Goal: Task Accomplishment & Management: Manage account settings

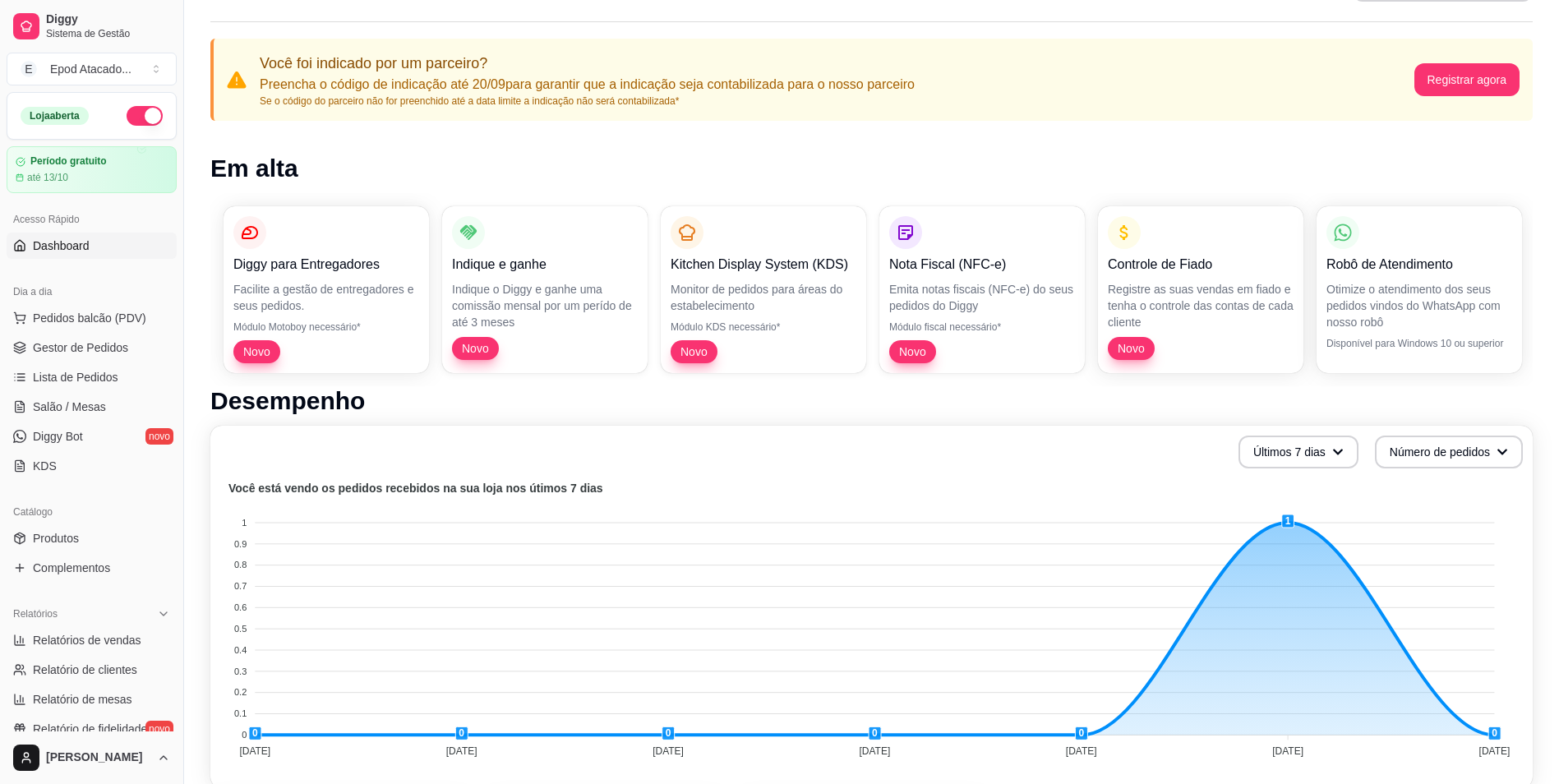
scroll to position [82, 0]
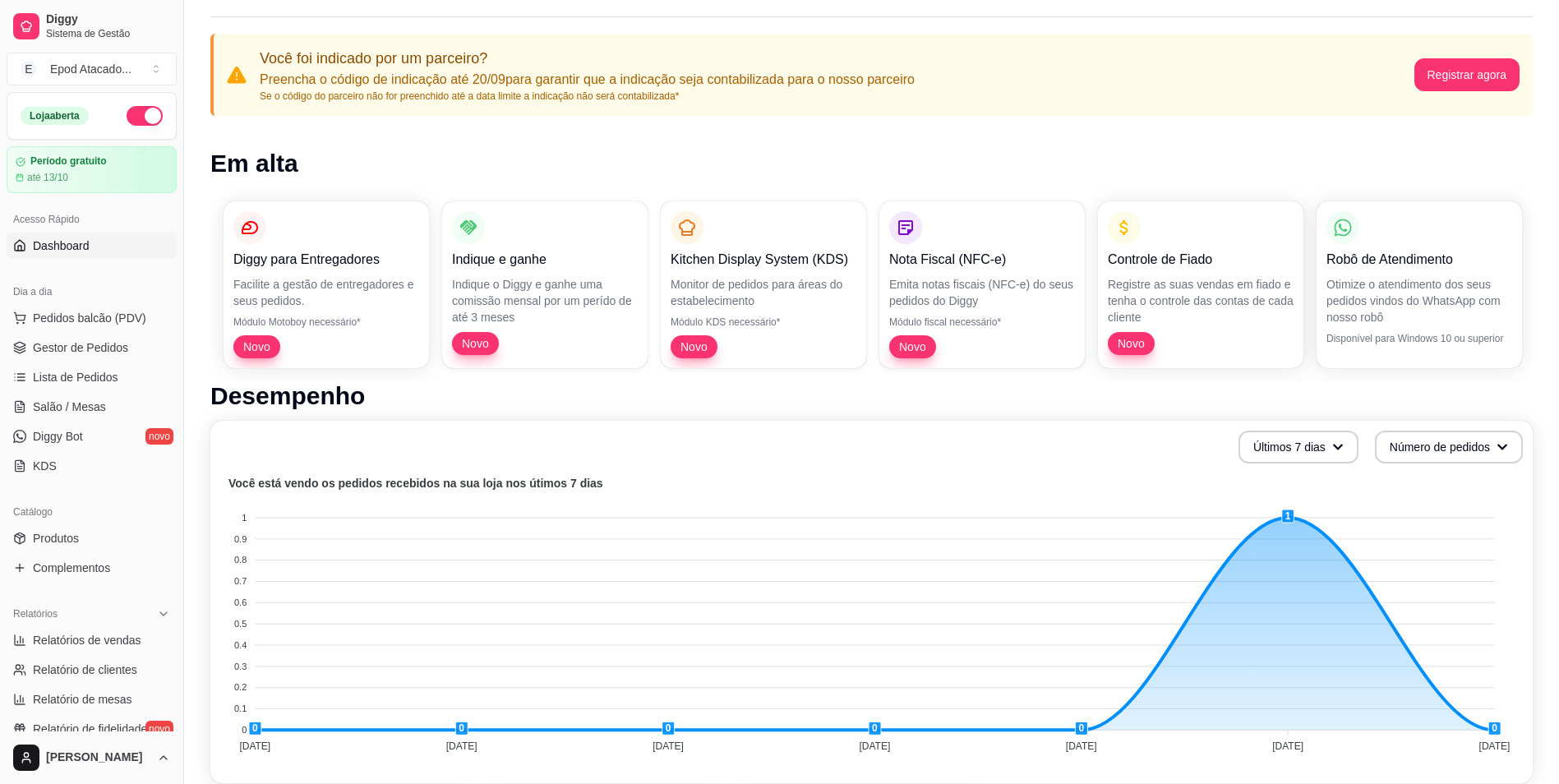
click at [57, 249] on span "Dashboard" at bounding box center [61, 245] width 56 height 16
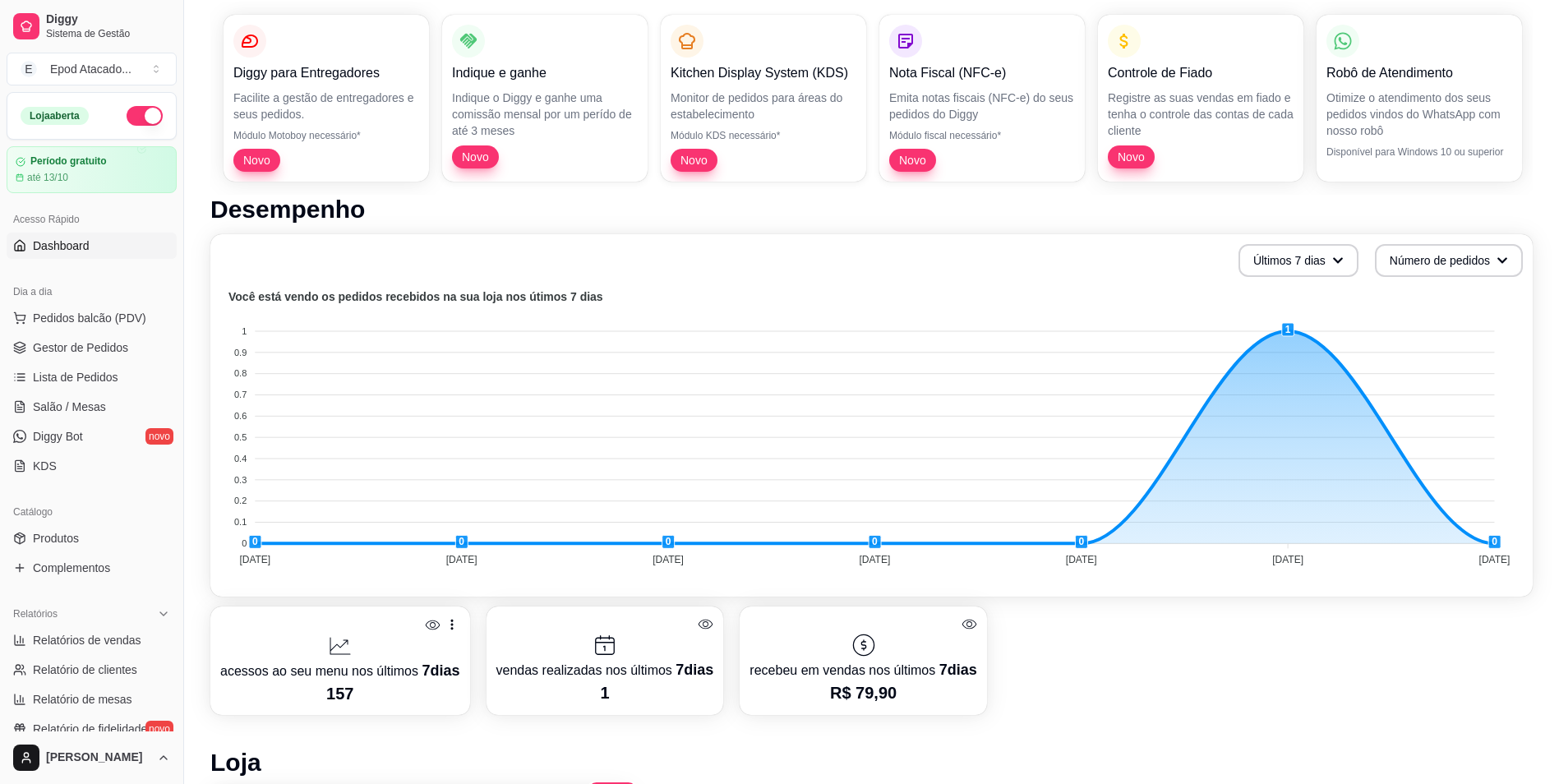
scroll to position [329, 0]
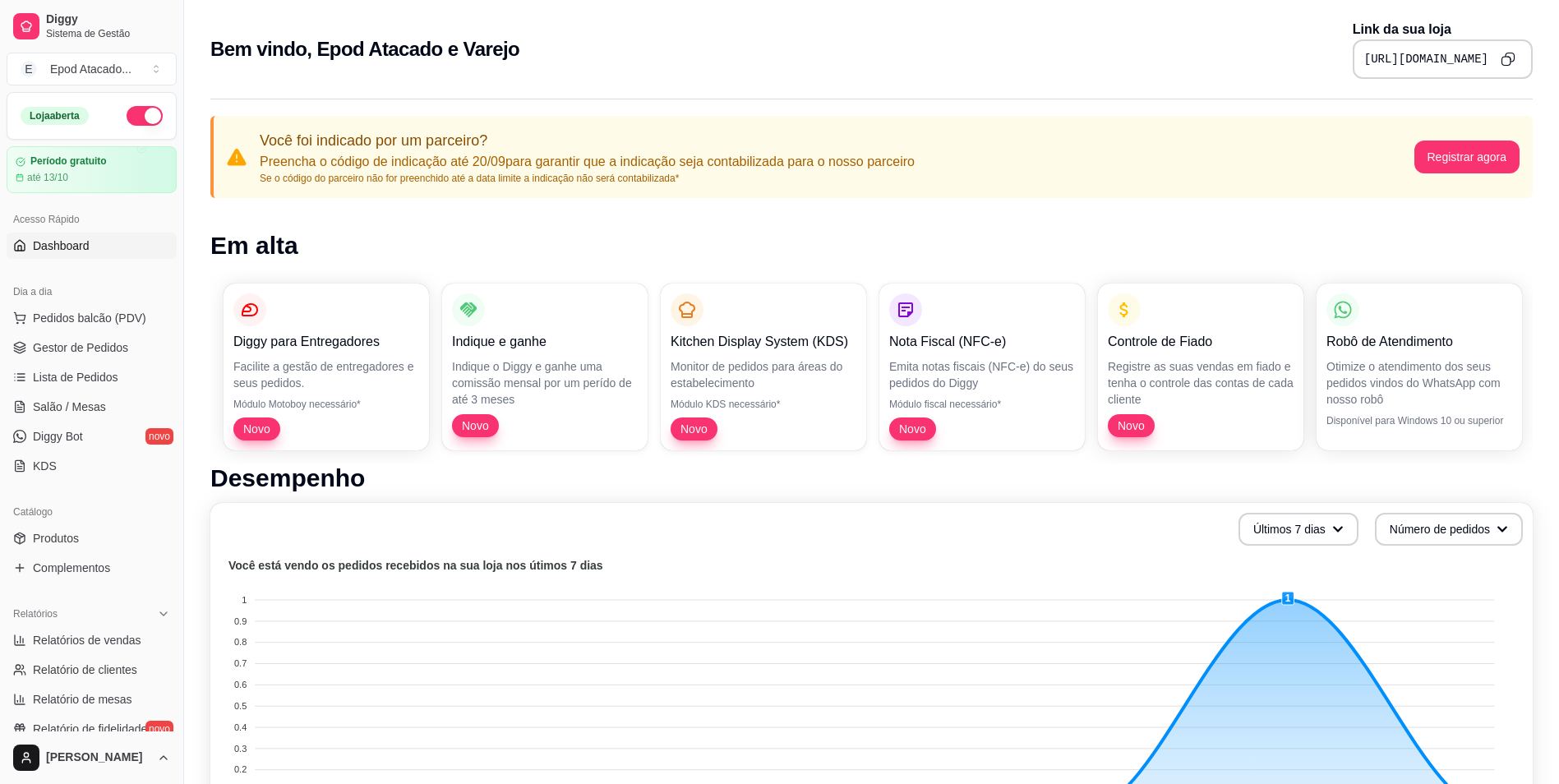
click at [1021, 142] on div "Você foi indicado por um parceiro? Preencha o código de indicação até 20/09 par…" at bounding box center [837, 157] width 1154 height 56
click at [99, 314] on span "Pedidos balcão (PDV)" at bounding box center [89, 317] width 114 height 16
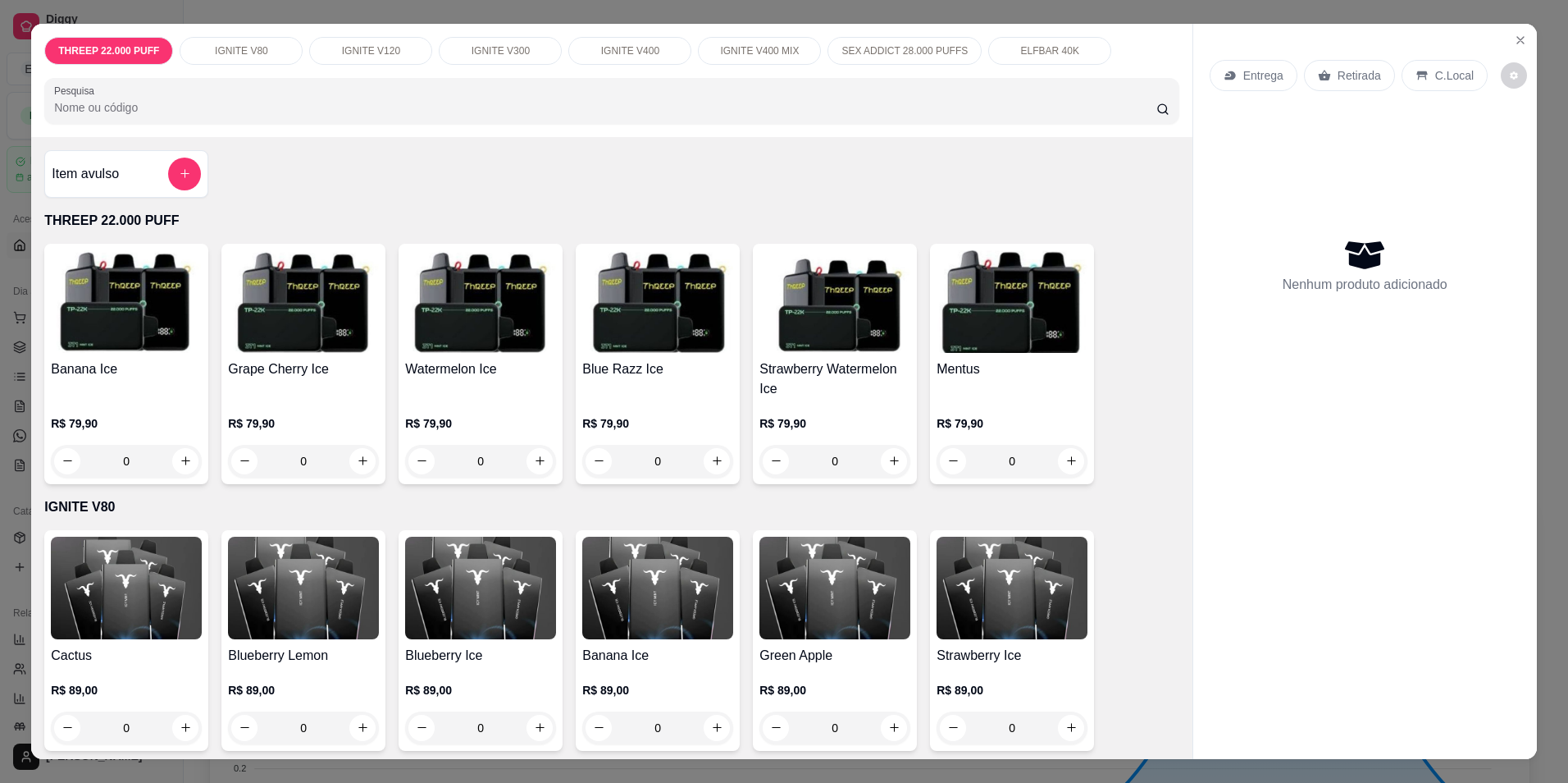
click at [131, 336] on img at bounding box center [126, 301] width 151 height 103
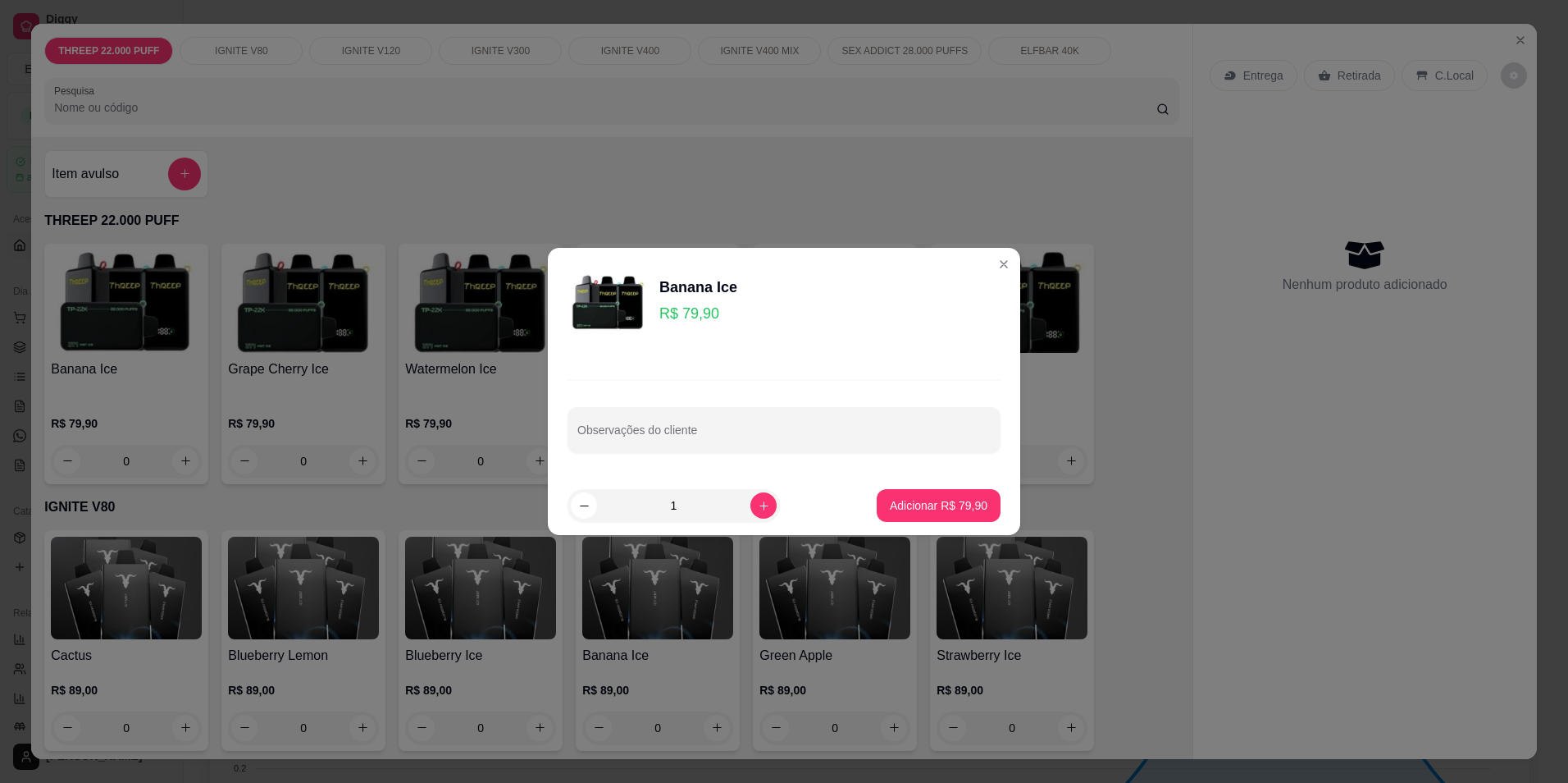
click at [695, 315] on p "R$ 79,90" at bounding box center [698, 314] width 77 height 23
click at [704, 443] on input "Observações do cliente" at bounding box center [784, 436] width 414 height 16
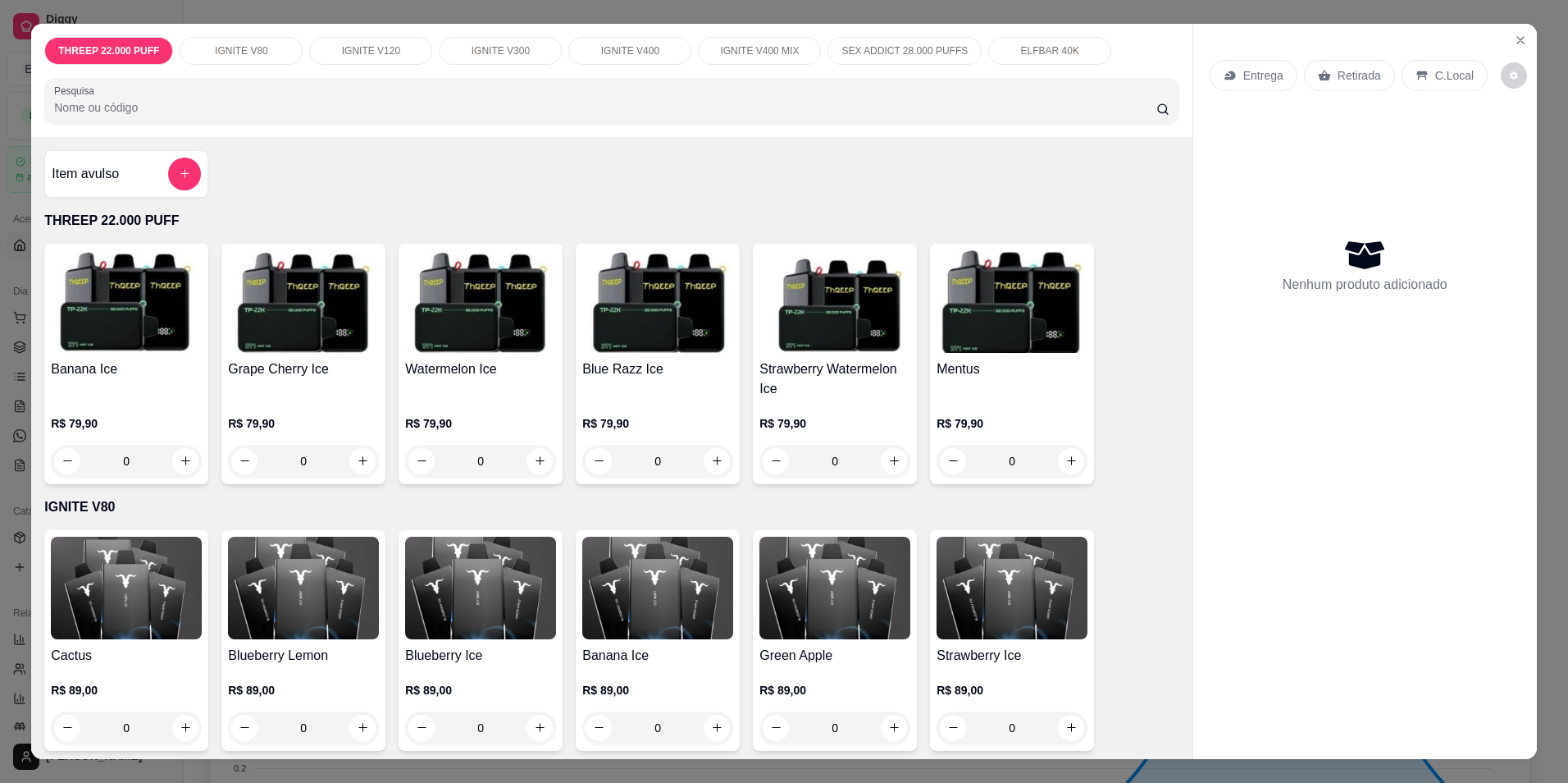
click at [115, 319] on img at bounding box center [126, 301] width 151 height 103
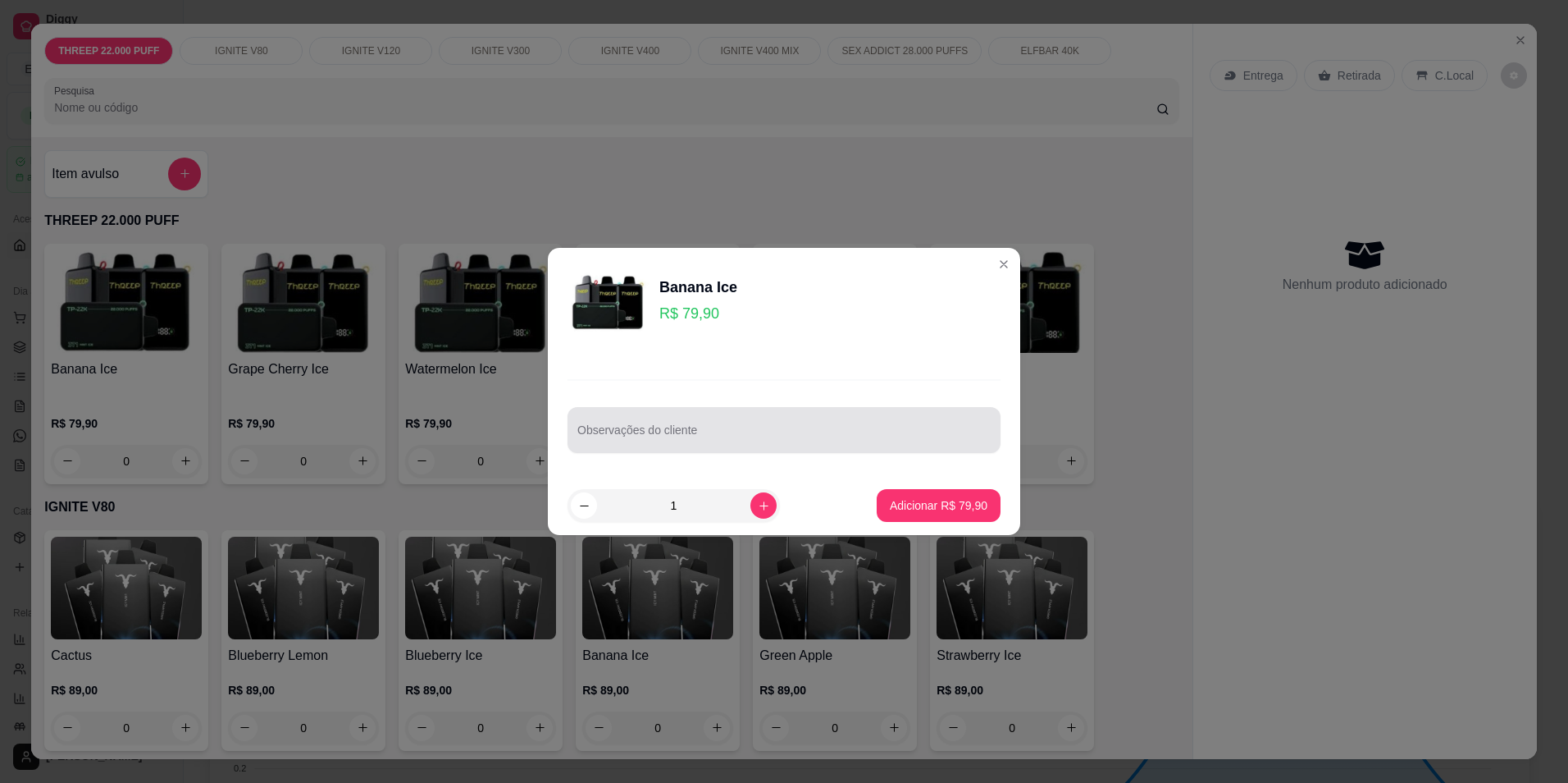
click at [708, 438] on input "Observações do cliente" at bounding box center [784, 436] width 414 height 16
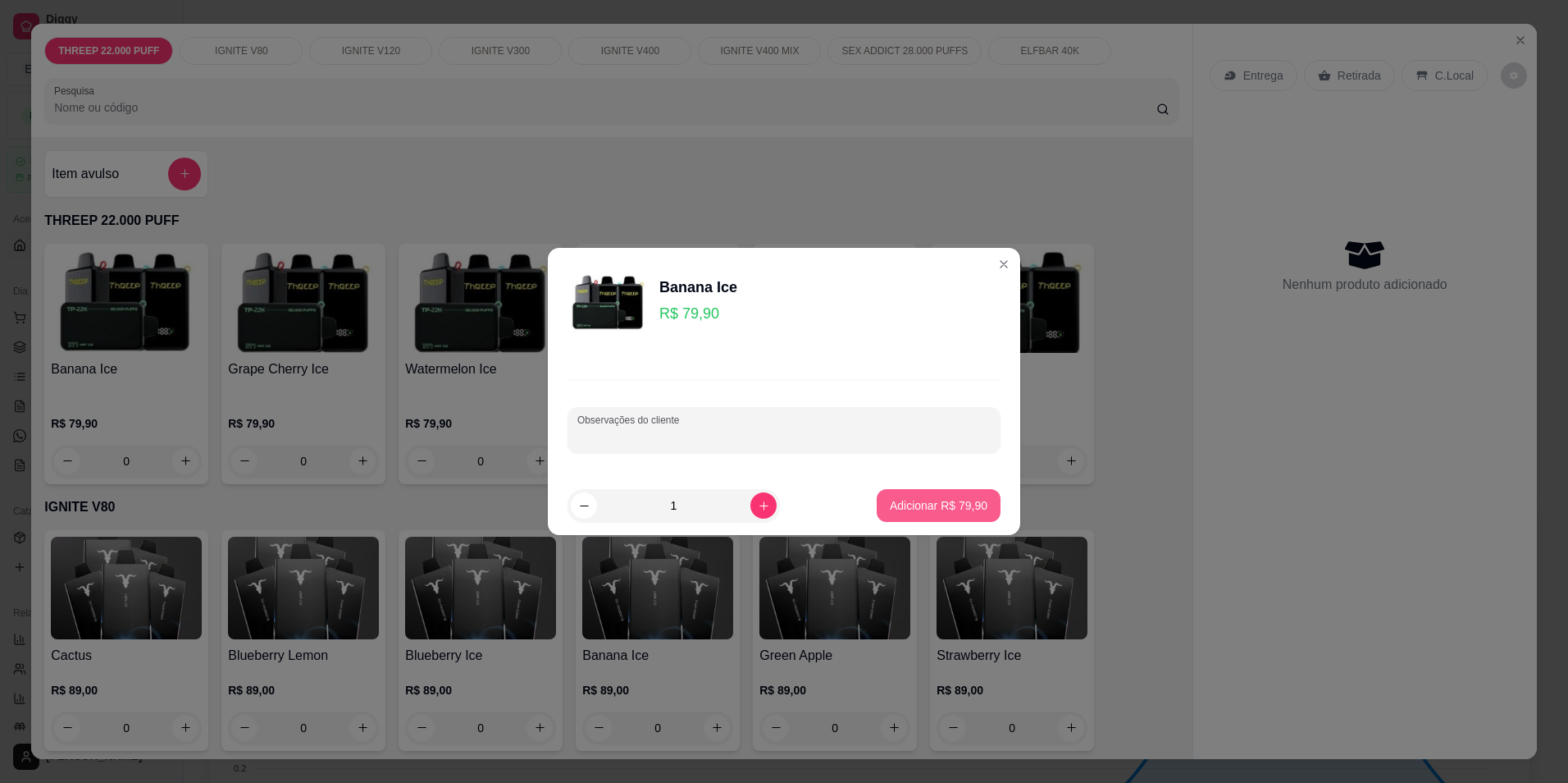
click at [916, 515] on button "Adicionar R$ 79,90" at bounding box center [938, 506] width 124 height 33
type input "1"
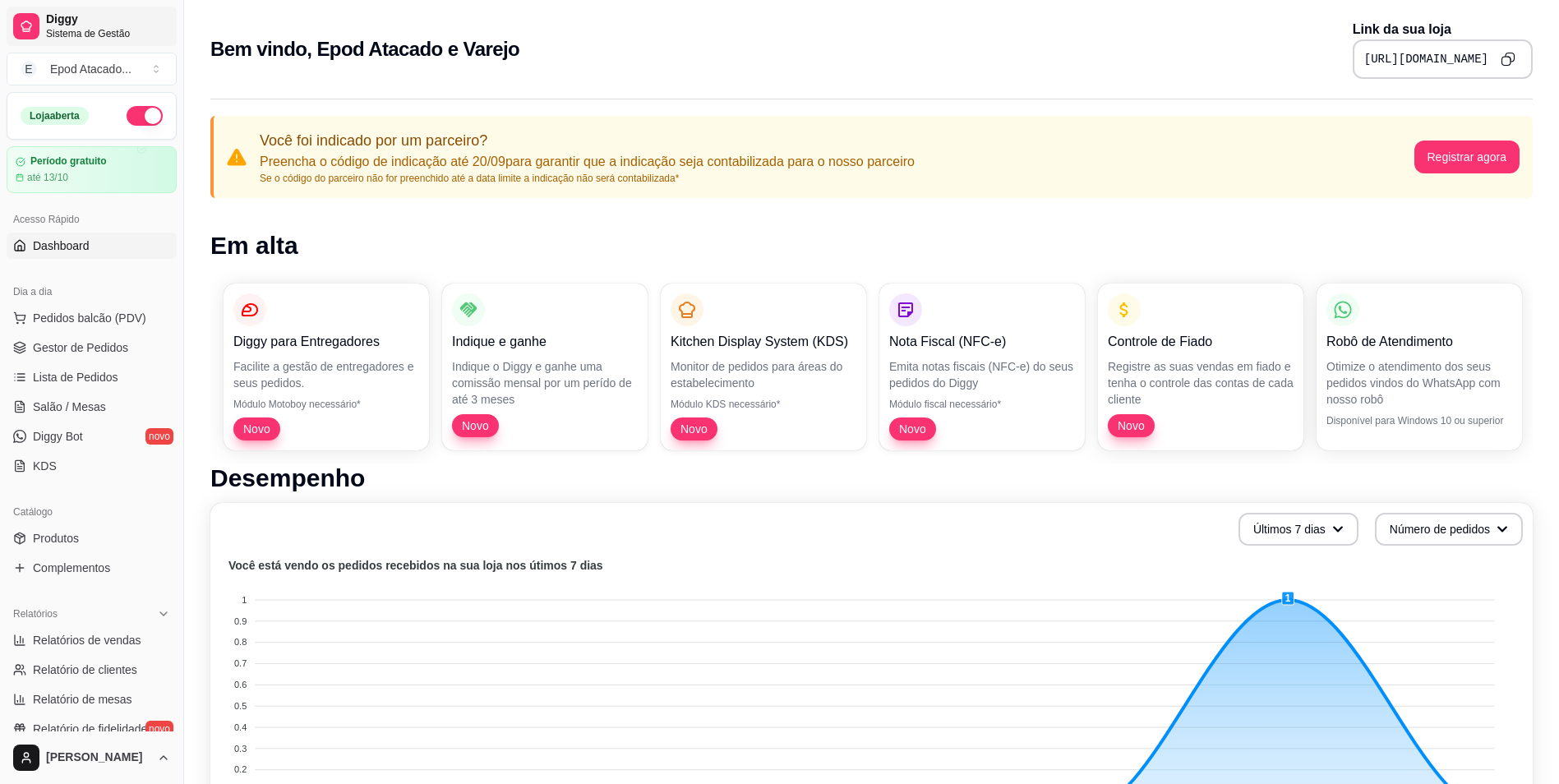
click at [41, 35] on link "Diggy Sistema de Gestão" at bounding box center [91, 26] width 170 height 40
click at [87, 544] on link "Produtos" at bounding box center [91, 538] width 170 height 26
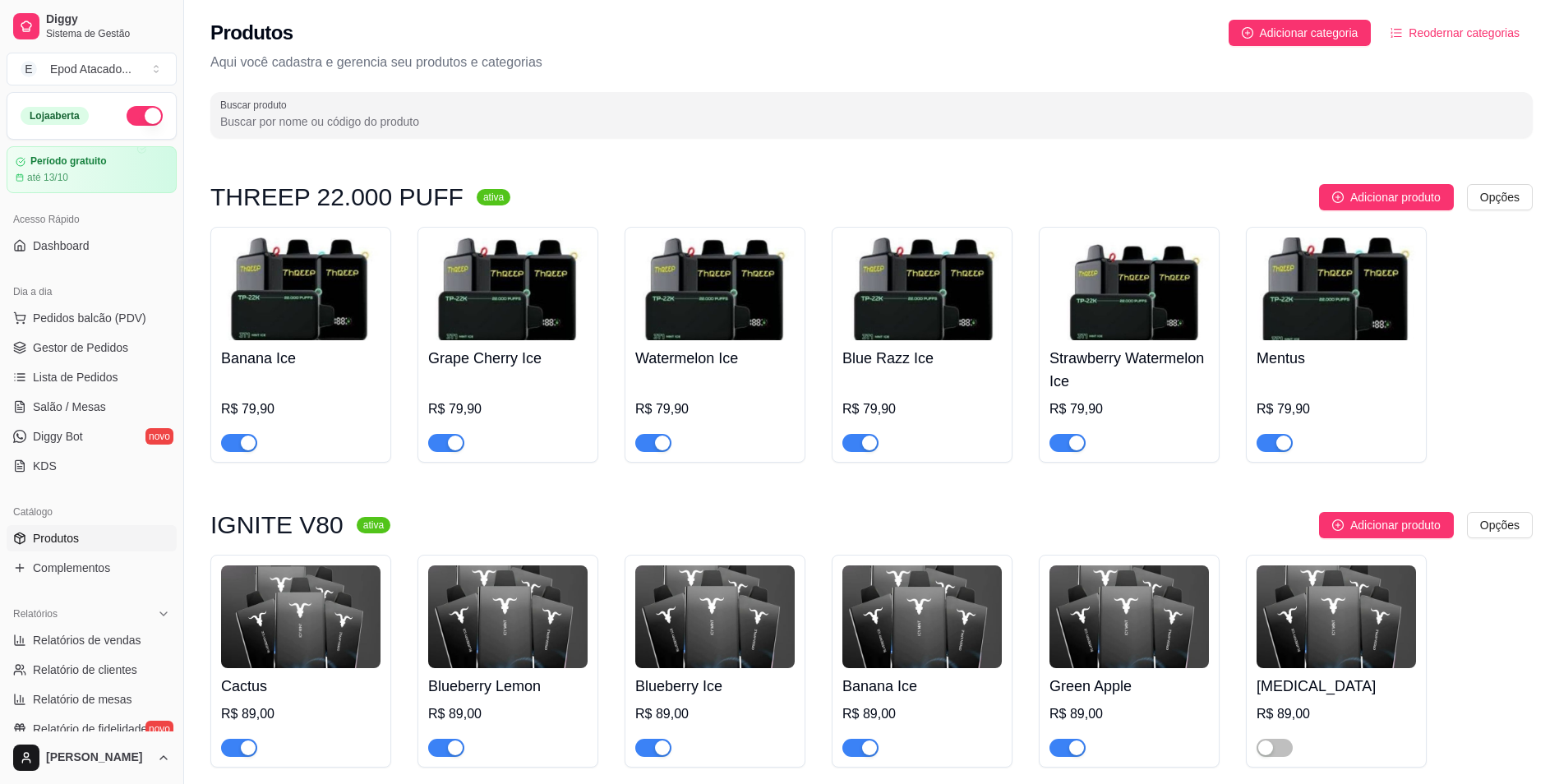
click at [282, 329] on img at bounding box center [301, 289] width 159 height 103
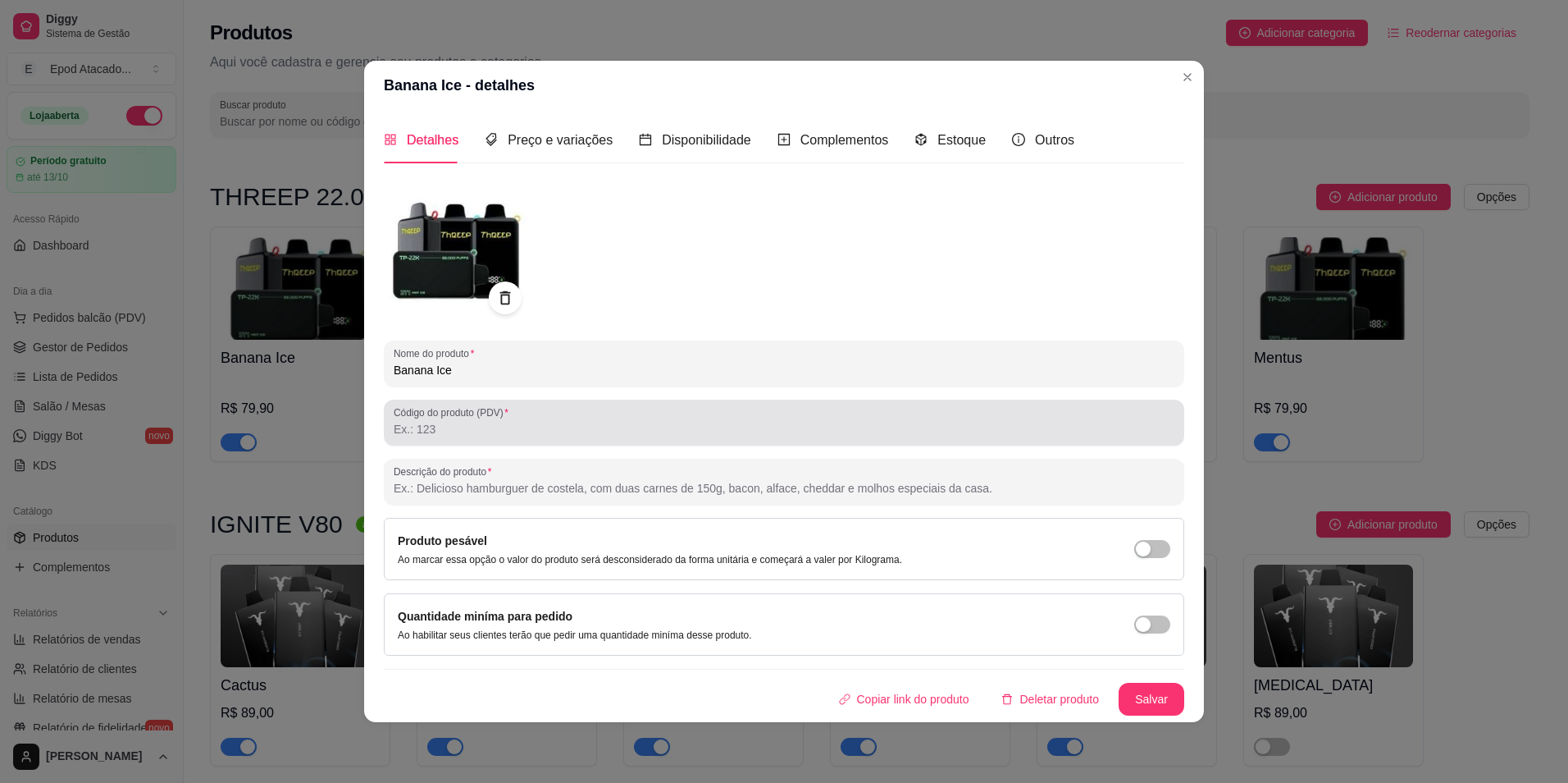
click at [465, 437] on input "Código do produto (PDV)" at bounding box center [784, 428] width 781 height 16
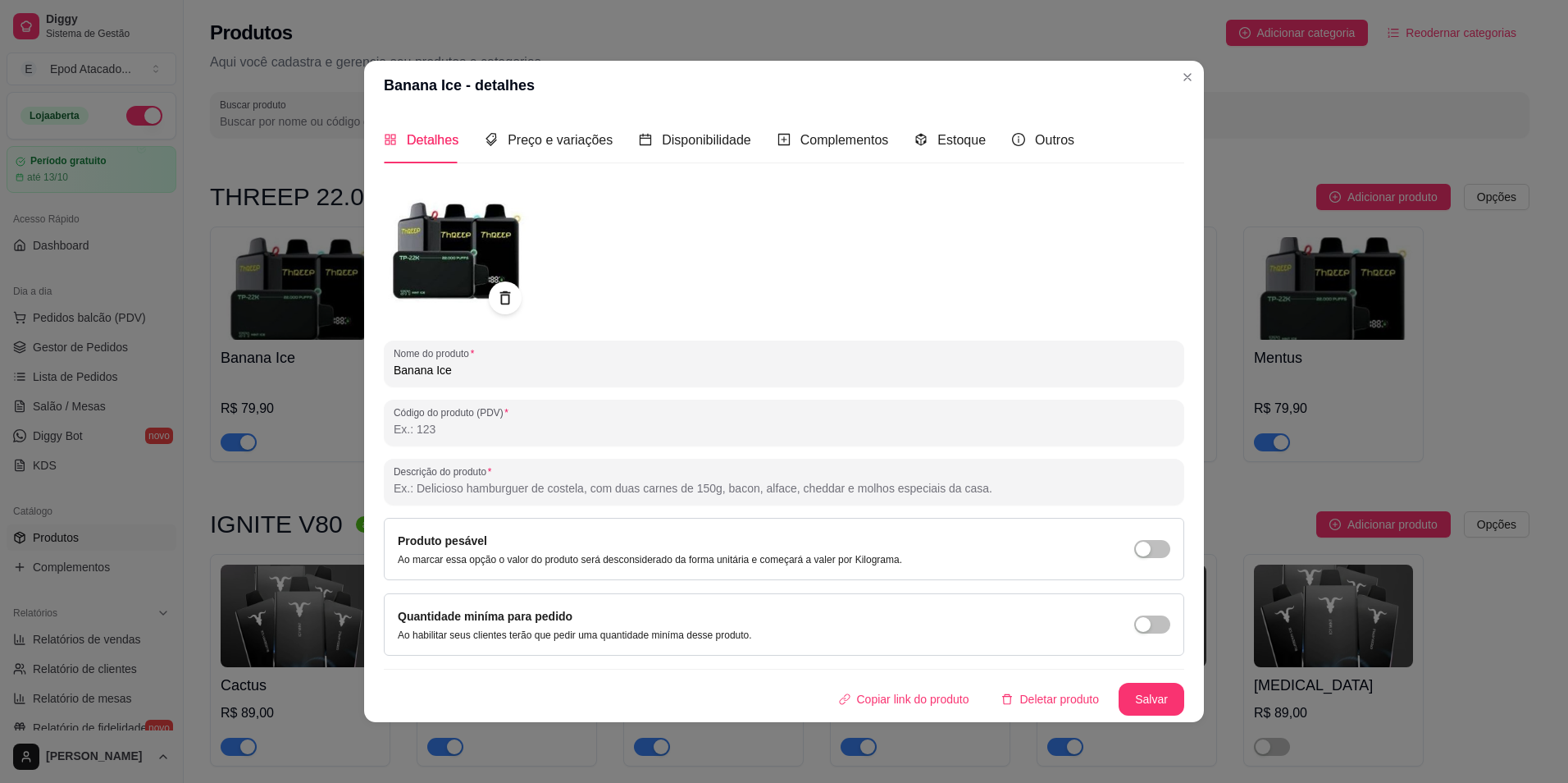
click at [736, 333] on div "Nome do produto Banana Ice Código do produto (PDV) Descrição do produto Produto…" at bounding box center [784, 446] width 800 height 539
click at [596, 145] on span "Preço e variações" at bounding box center [560, 140] width 105 height 14
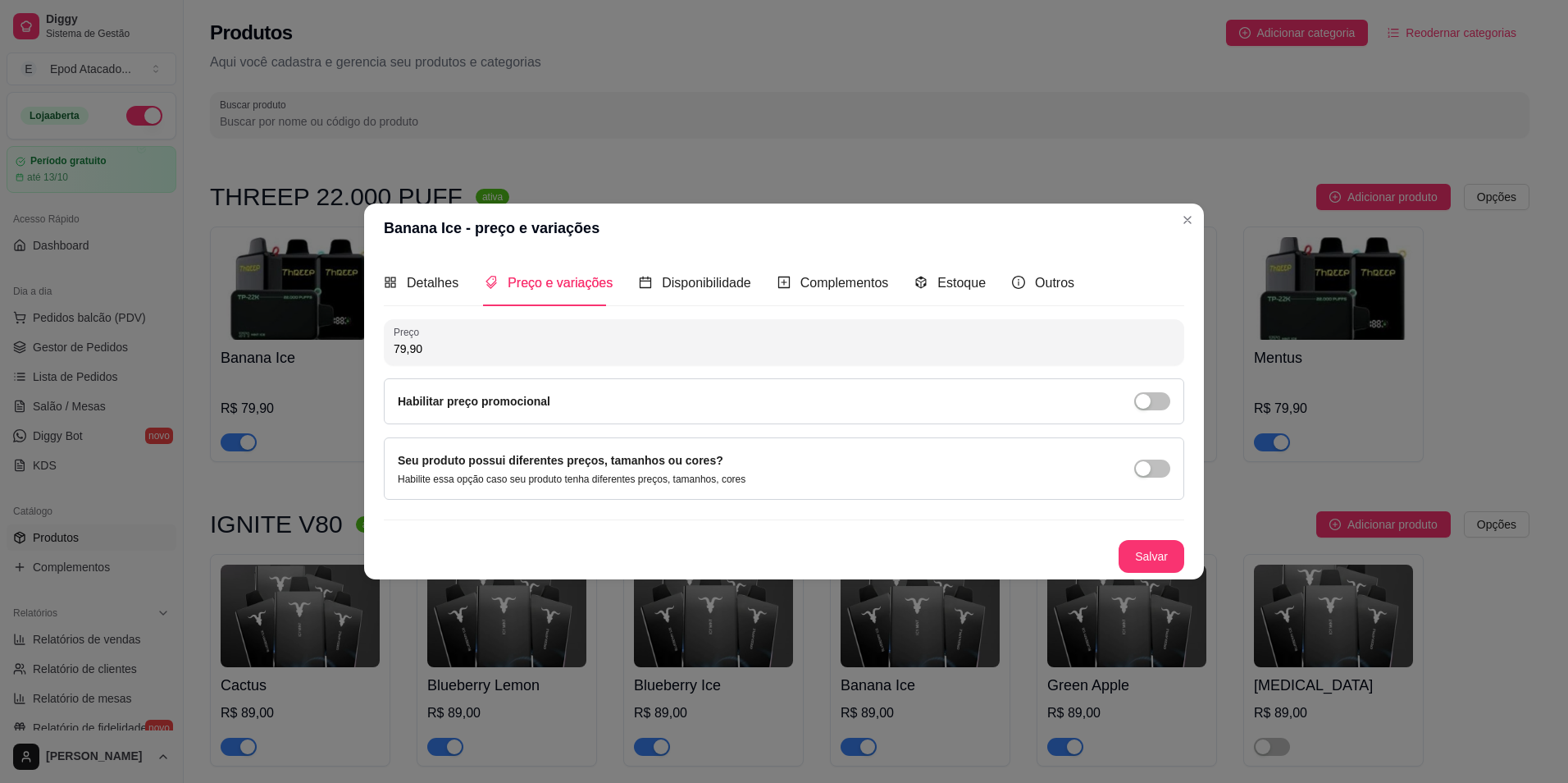
click at [575, 405] on div "Habilitar preço promocional" at bounding box center [784, 401] width 772 height 18
click at [1157, 399] on span "button" at bounding box center [1152, 401] width 36 height 18
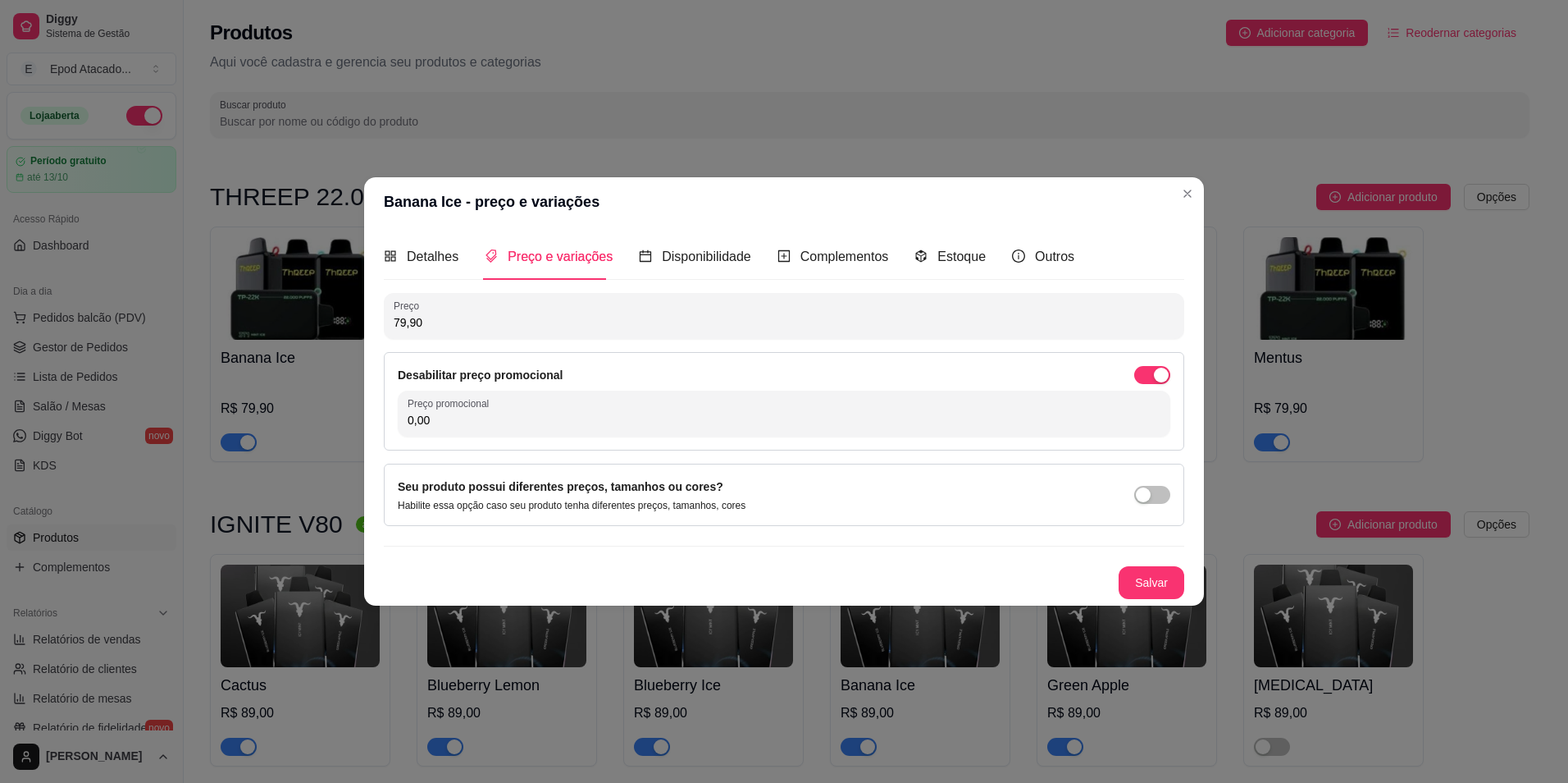
click at [735, 423] on input "0,00" at bounding box center [784, 420] width 753 height 16
type input "69,99"
click at [1165, 591] on button "Salvar" at bounding box center [1152, 582] width 66 height 33
click at [1141, 583] on button "Salvar" at bounding box center [1152, 582] width 64 height 32
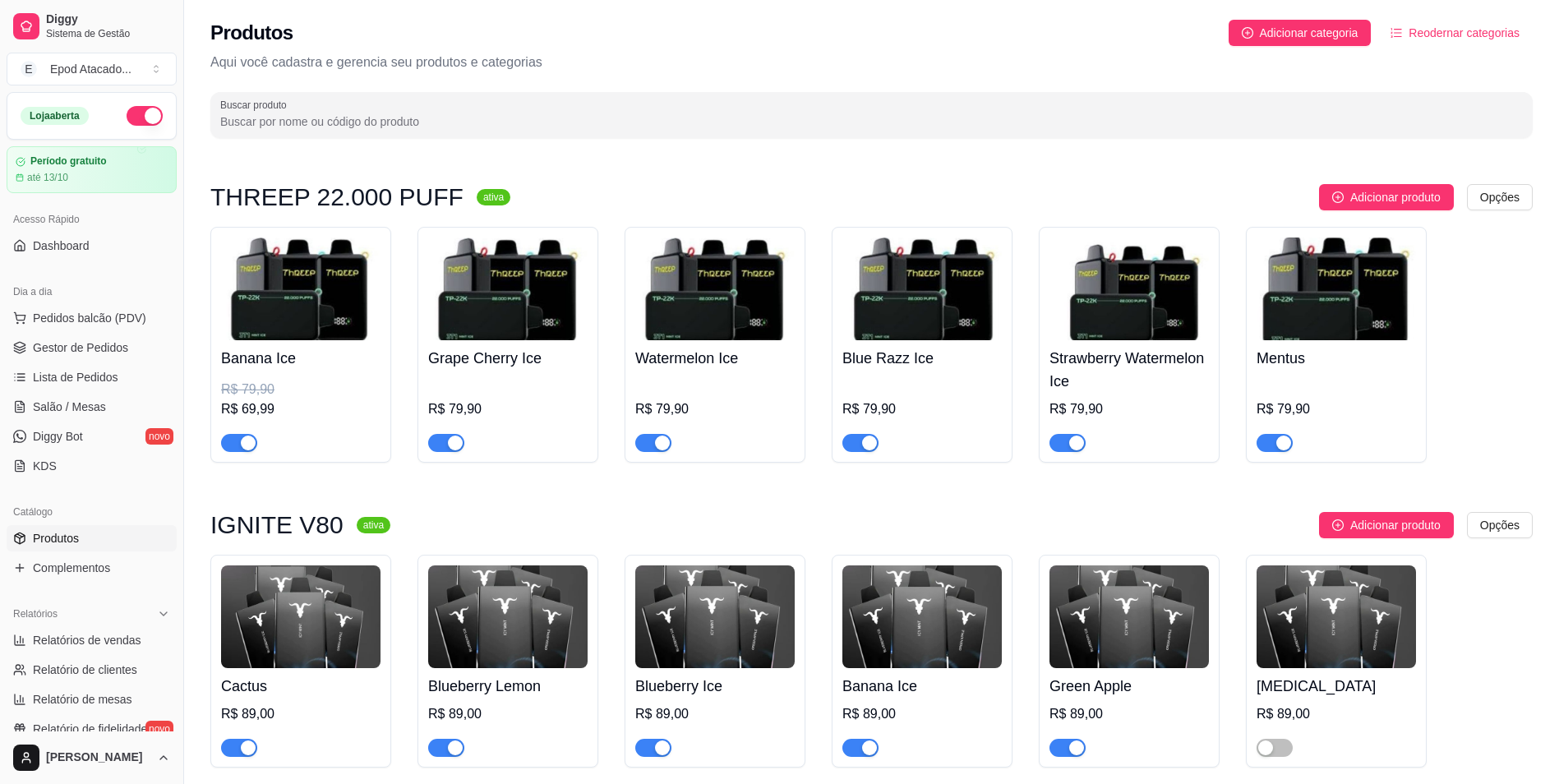
click at [911, 316] on img at bounding box center [922, 289] width 159 height 103
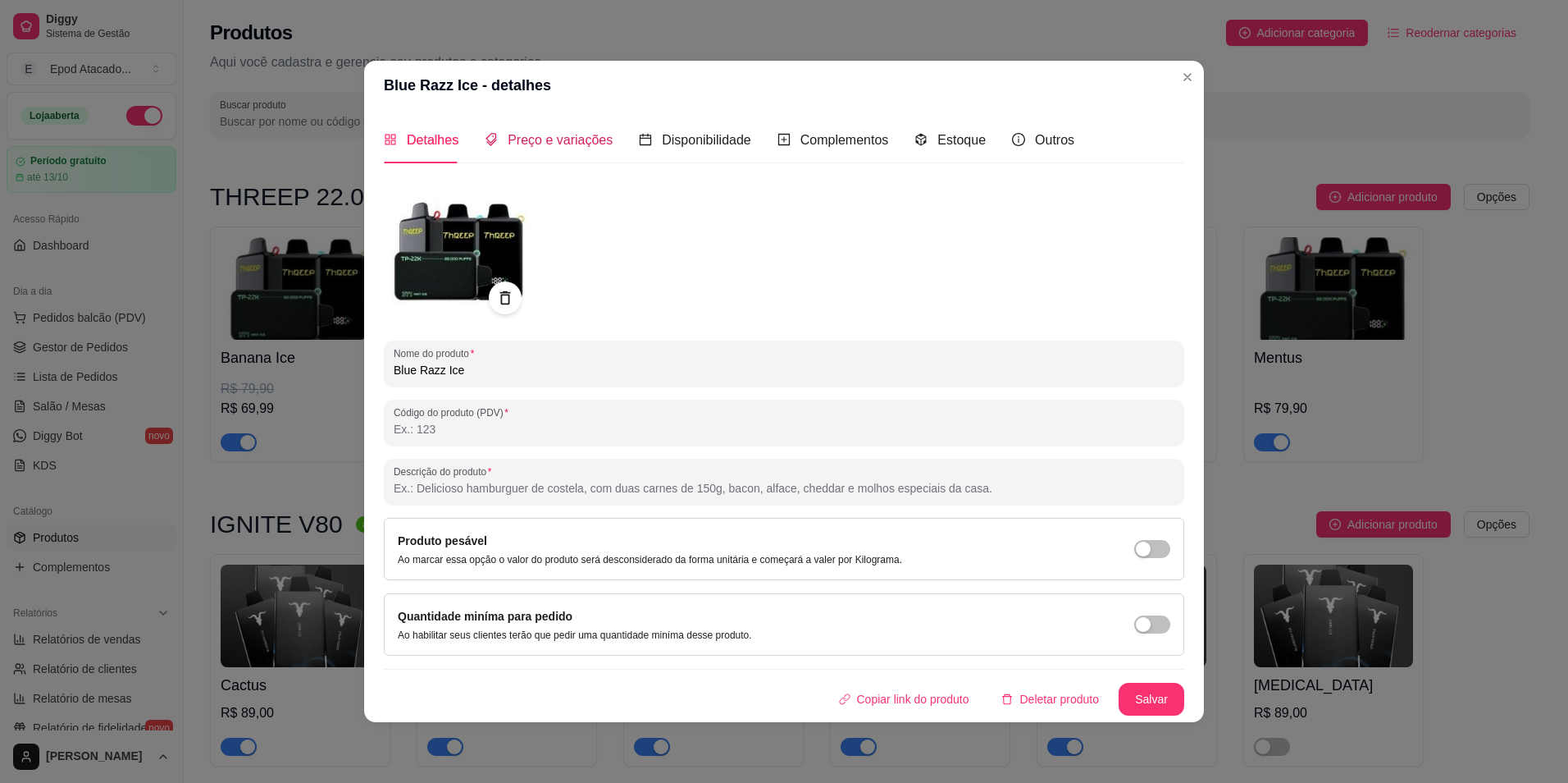
click at [575, 143] on span "Preço e variações" at bounding box center [560, 140] width 105 height 14
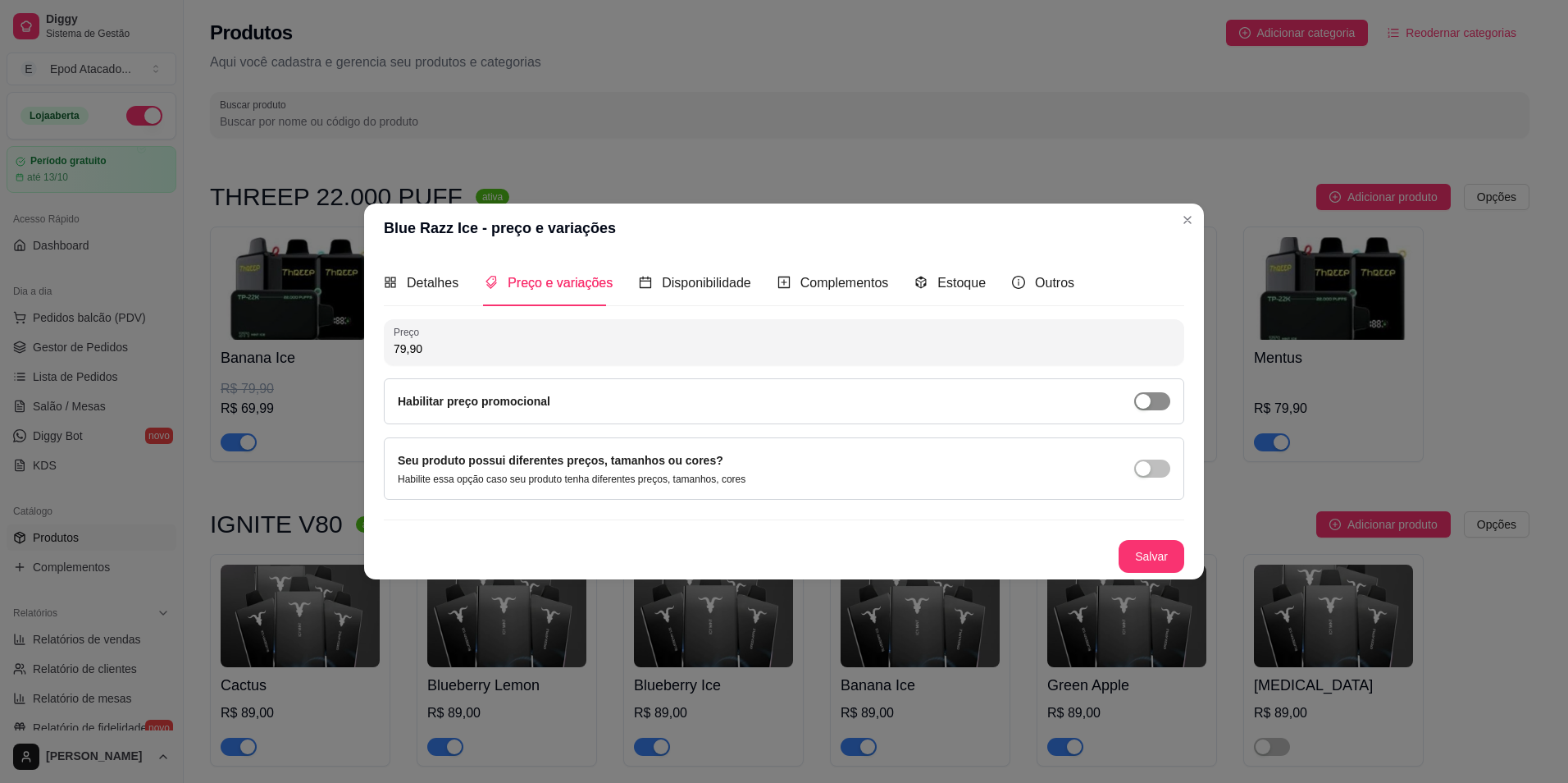
click at [1155, 403] on span "button" at bounding box center [1152, 401] width 36 height 18
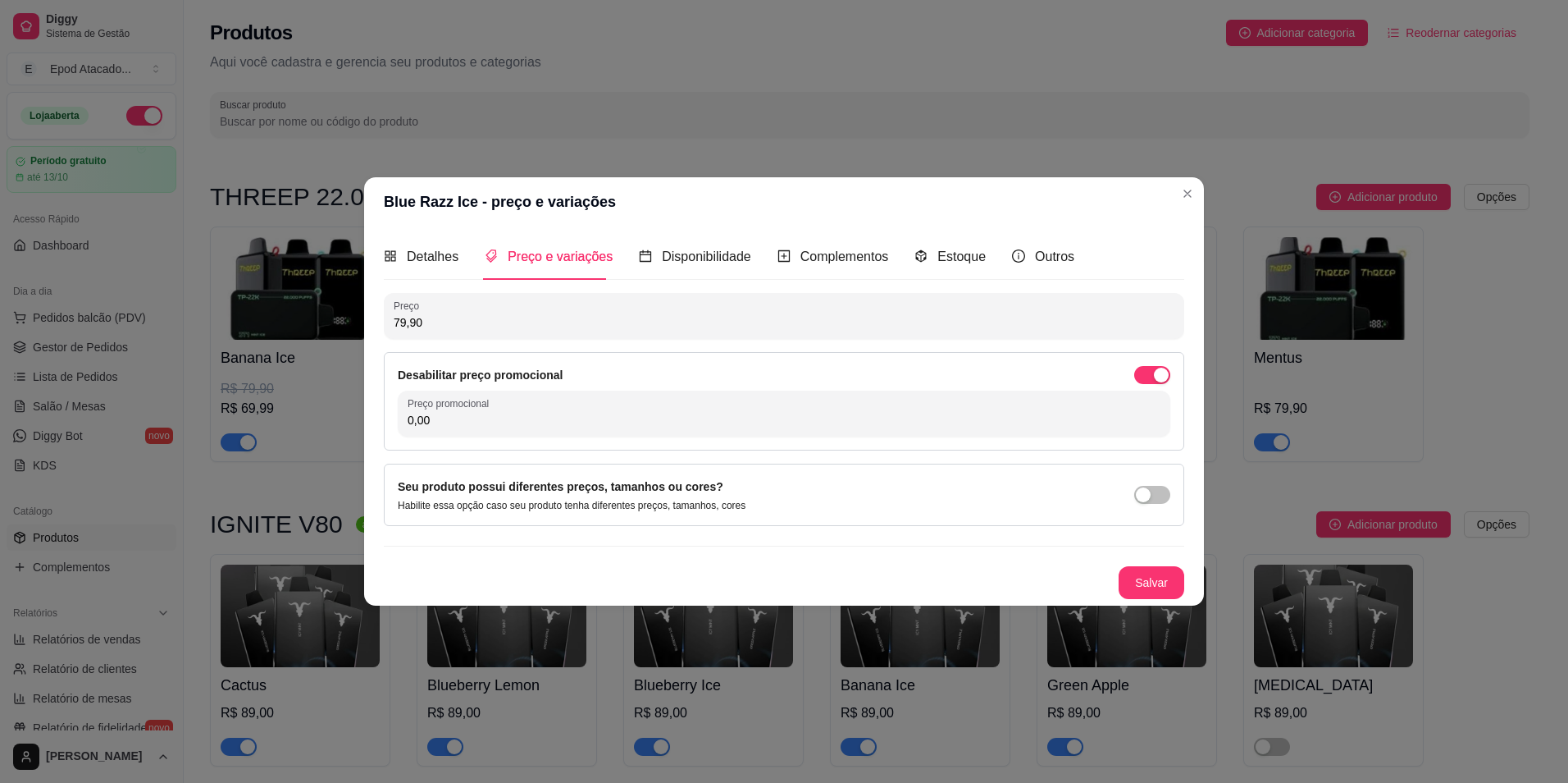
click at [824, 422] on input "0,00" at bounding box center [784, 420] width 753 height 16
type input "75,99"
click at [1145, 583] on button "Salvar" at bounding box center [1152, 582] width 64 height 32
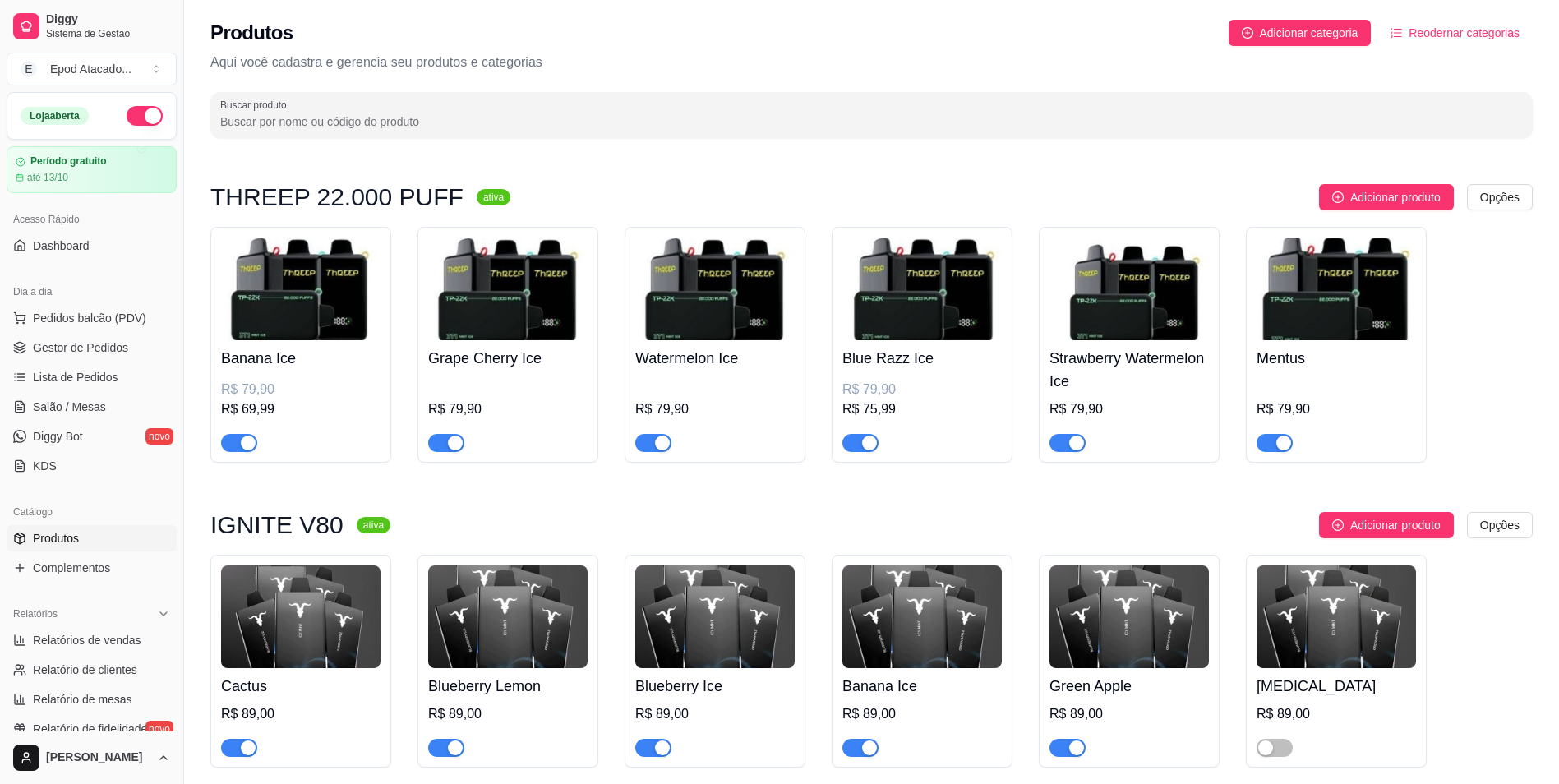
click at [1105, 327] on img at bounding box center [1129, 289] width 159 height 103
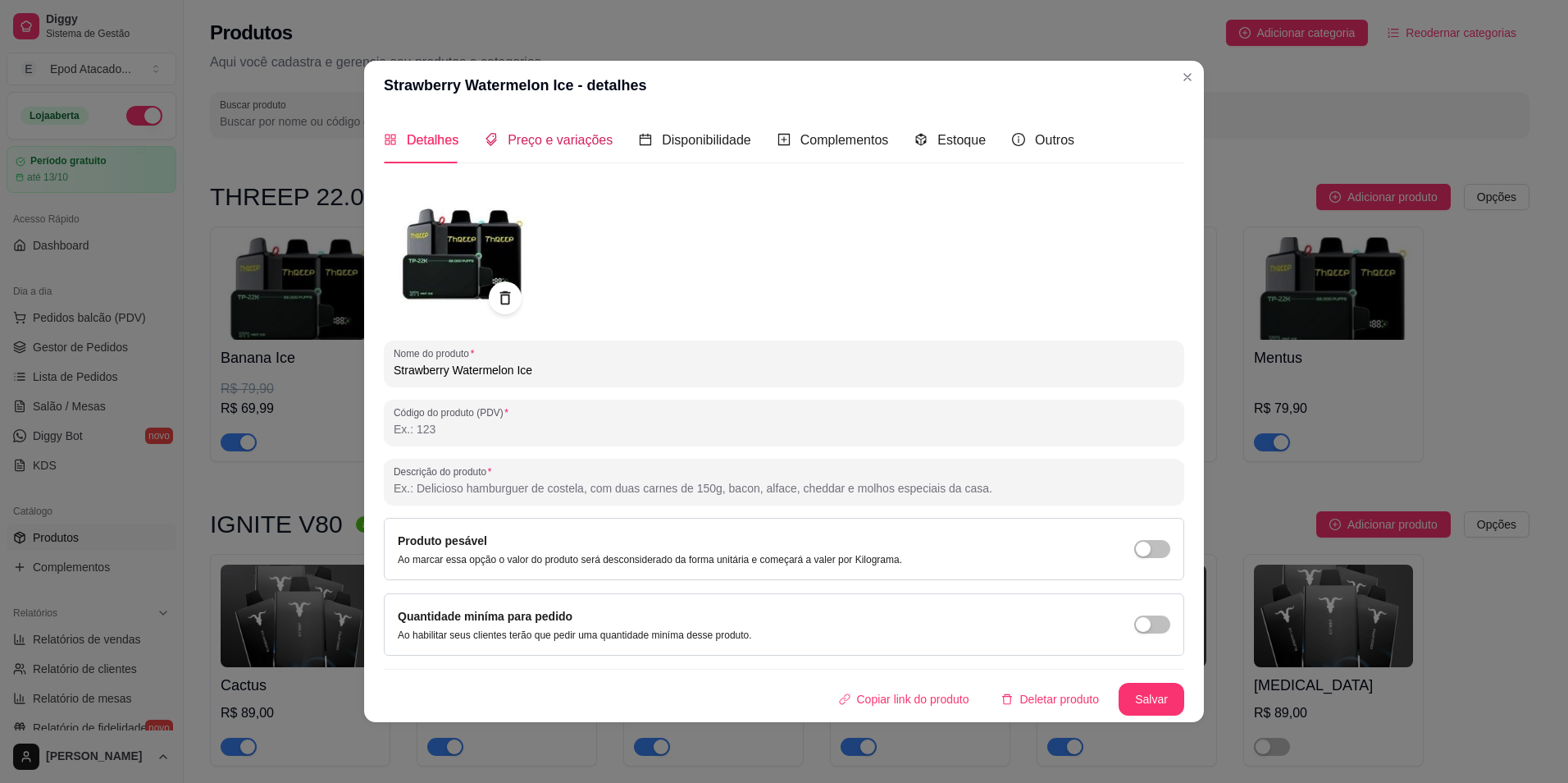
click at [573, 146] on span "Preço e variações" at bounding box center [560, 140] width 105 height 14
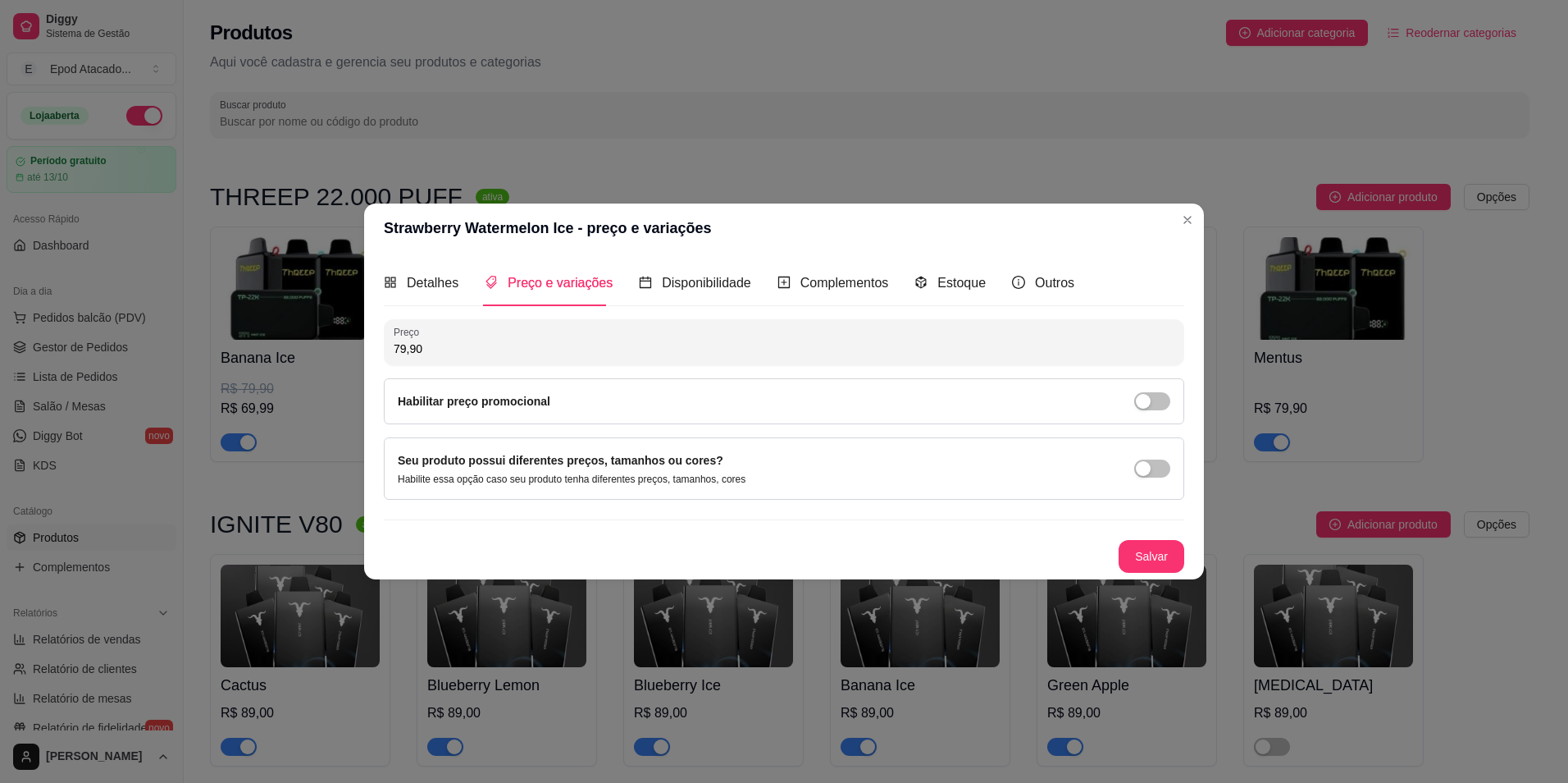
click at [559, 357] on input "79,90" at bounding box center [784, 348] width 781 height 16
drag, startPoint x: 562, startPoint y: 356, endPoint x: 115, endPoint y: 336, distance: 447.4
click at [108, 339] on div "Strawberry Watermelon Ice - preço e variações Detalhes Preço e variações Dispon…" at bounding box center [784, 392] width 1568 height 783
type input "79,90"
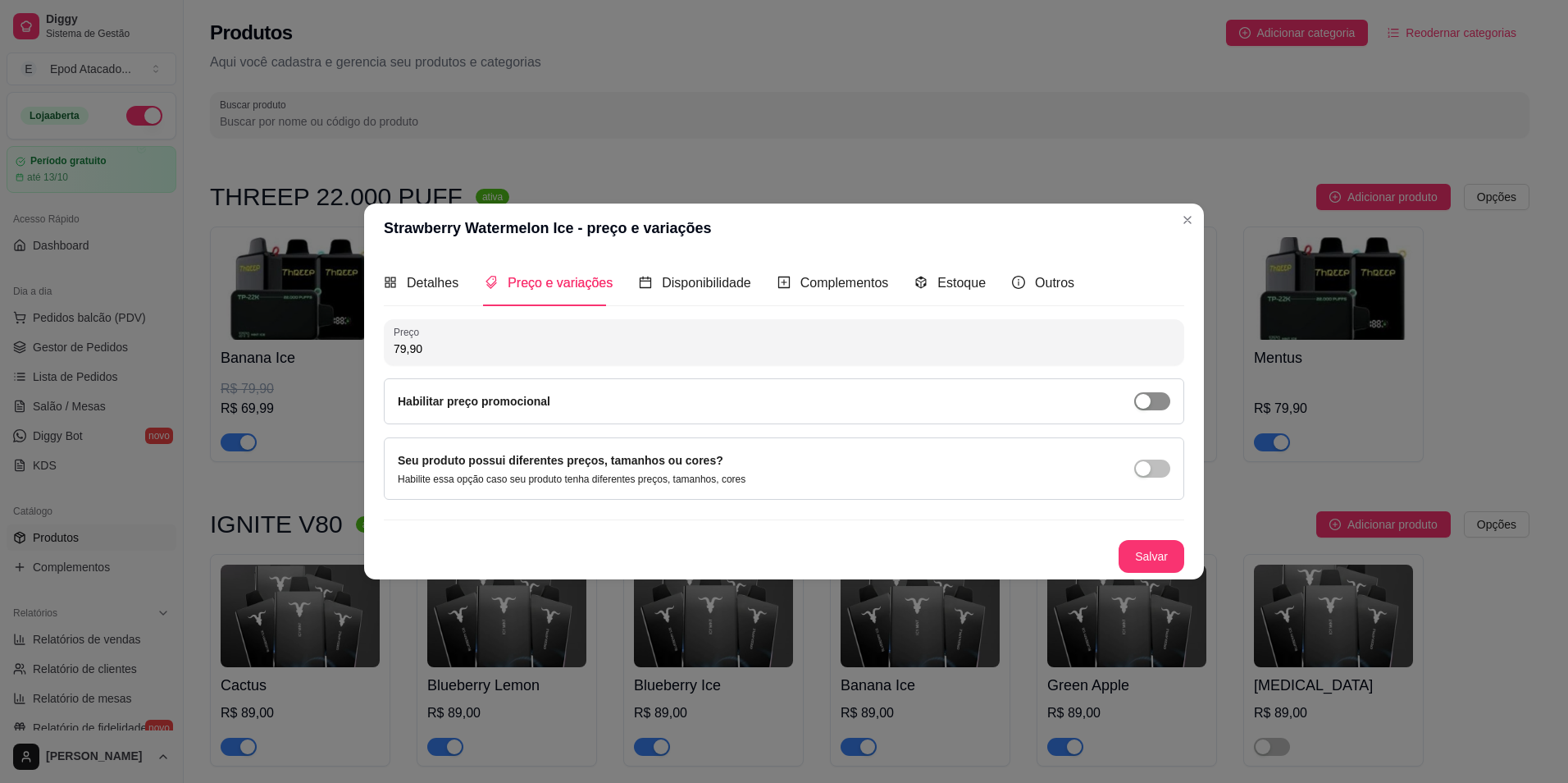
click at [1151, 394] on span "button" at bounding box center [1152, 401] width 36 height 18
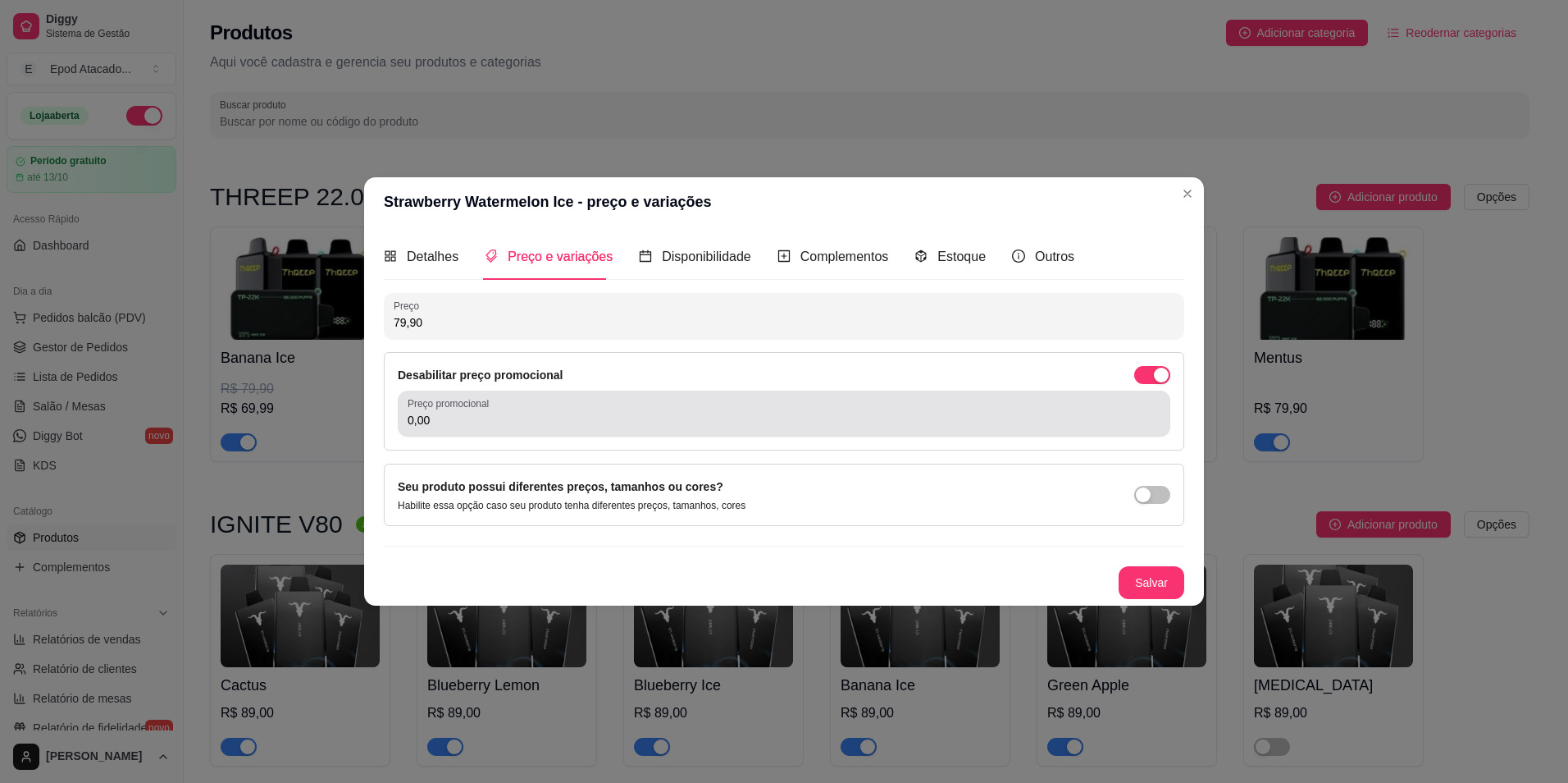
click at [873, 429] on div "0,00" at bounding box center [784, 414] width 753 height 33
drag, startPoint x: 872, startPoint y: 430, endPoint x: 323, endPoint y: 406, distance: 549.5
click at [323, 406] on div "Strawberry Watermelon Ice - preço e variações Detalhes Preço e variações Dispon…" at bounding box center [784, 392] width 1568 height 783
click at [473, 429] on div "0,00" at bounding box center [784, 414] width 753 height 33
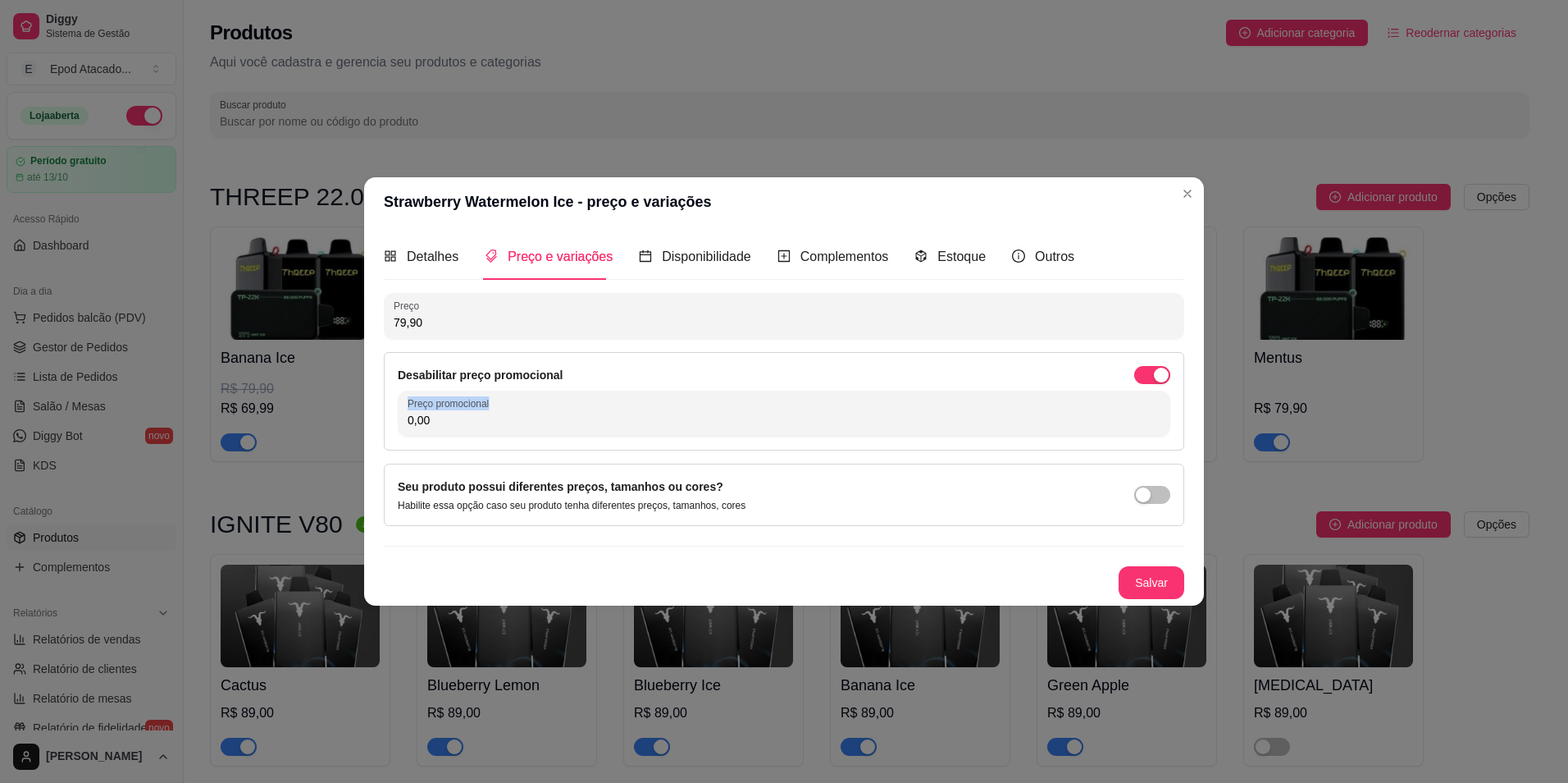
click at [473, 429] on div "0,00" at bounding box center [784, 414] width 753 height 33
type input "69,99"
click at [1155, 588] on button "Salvar" at bounding box center [1152, 582] width 64 height 32
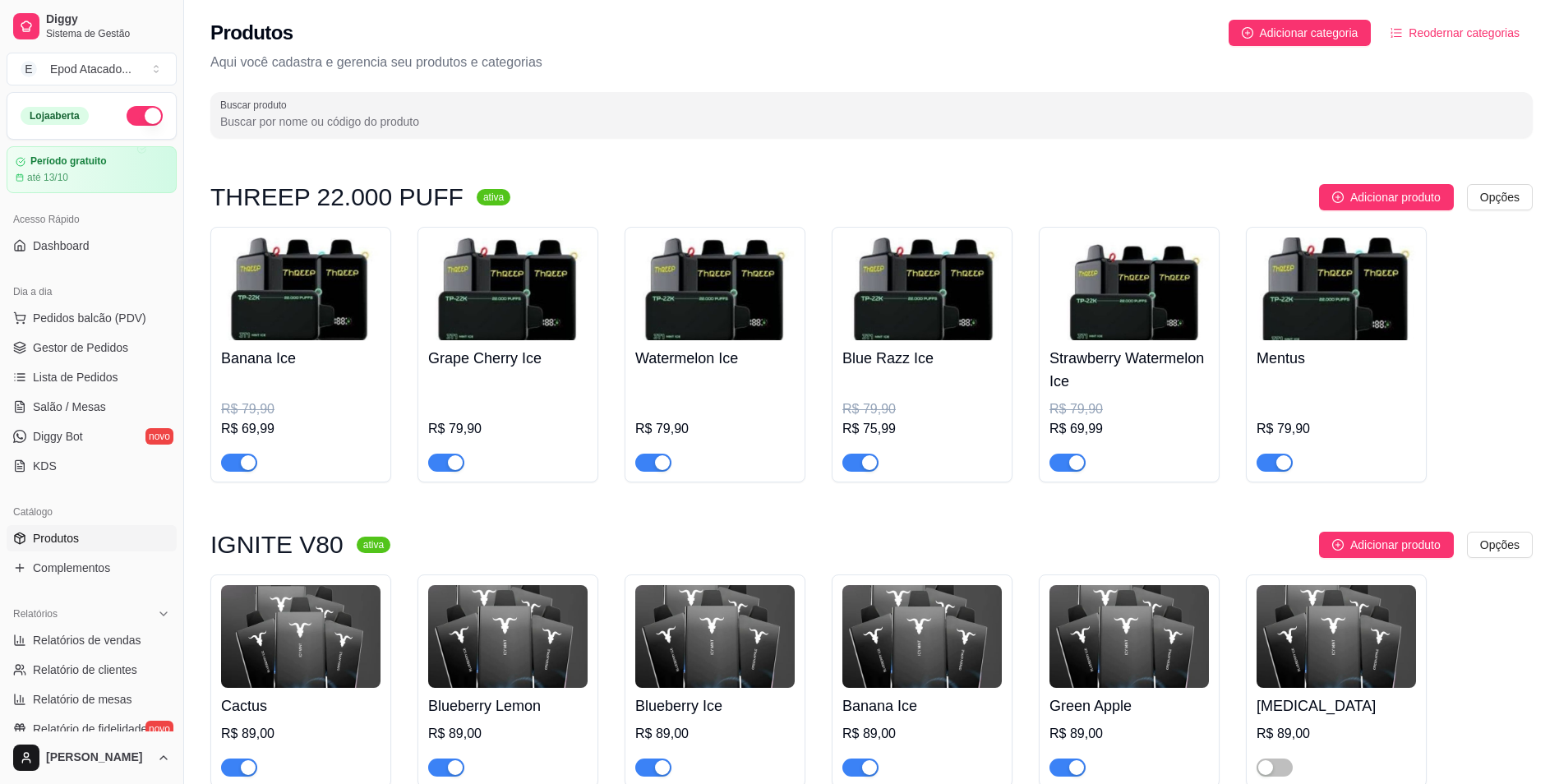
click at [694, 287] on img at bounding box center [714, 289] width 159 height 103
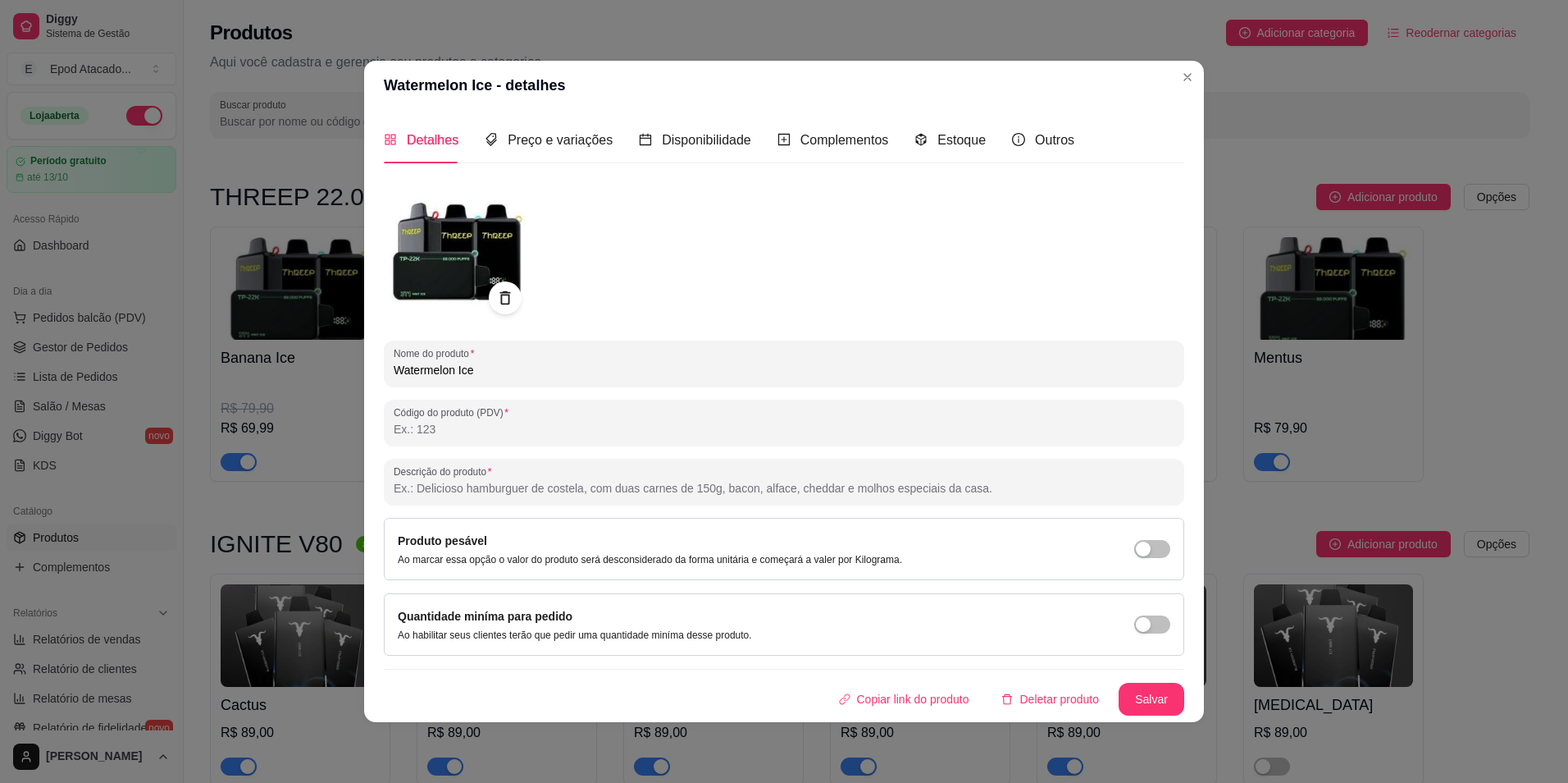
click at [519, 130] on div "Preço e variações" at bounding box center [548, 140] width 128 height 47
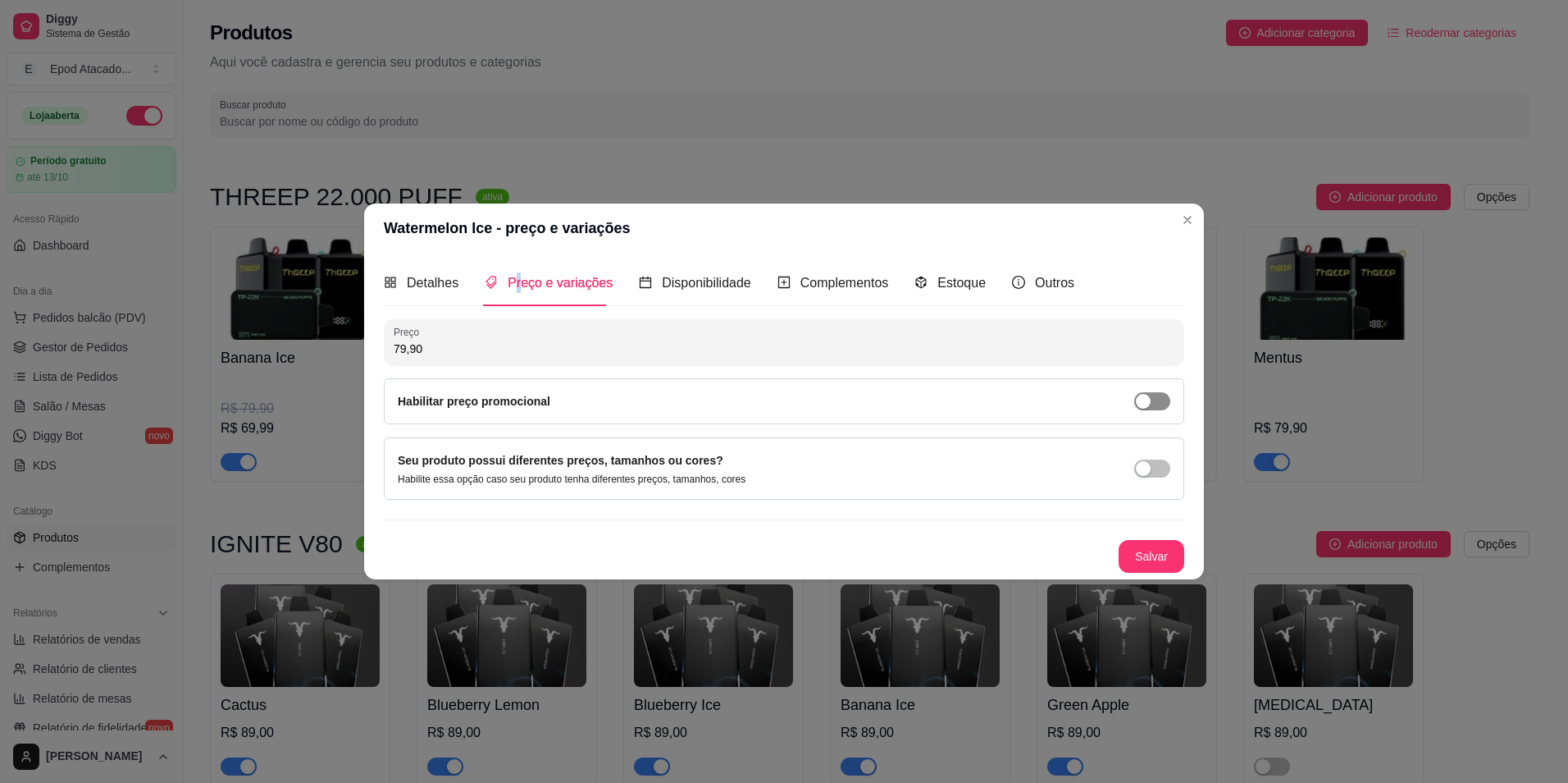
click at [1147, 396] on div "button" at bounding box center [1143, 400] width 15 height 15
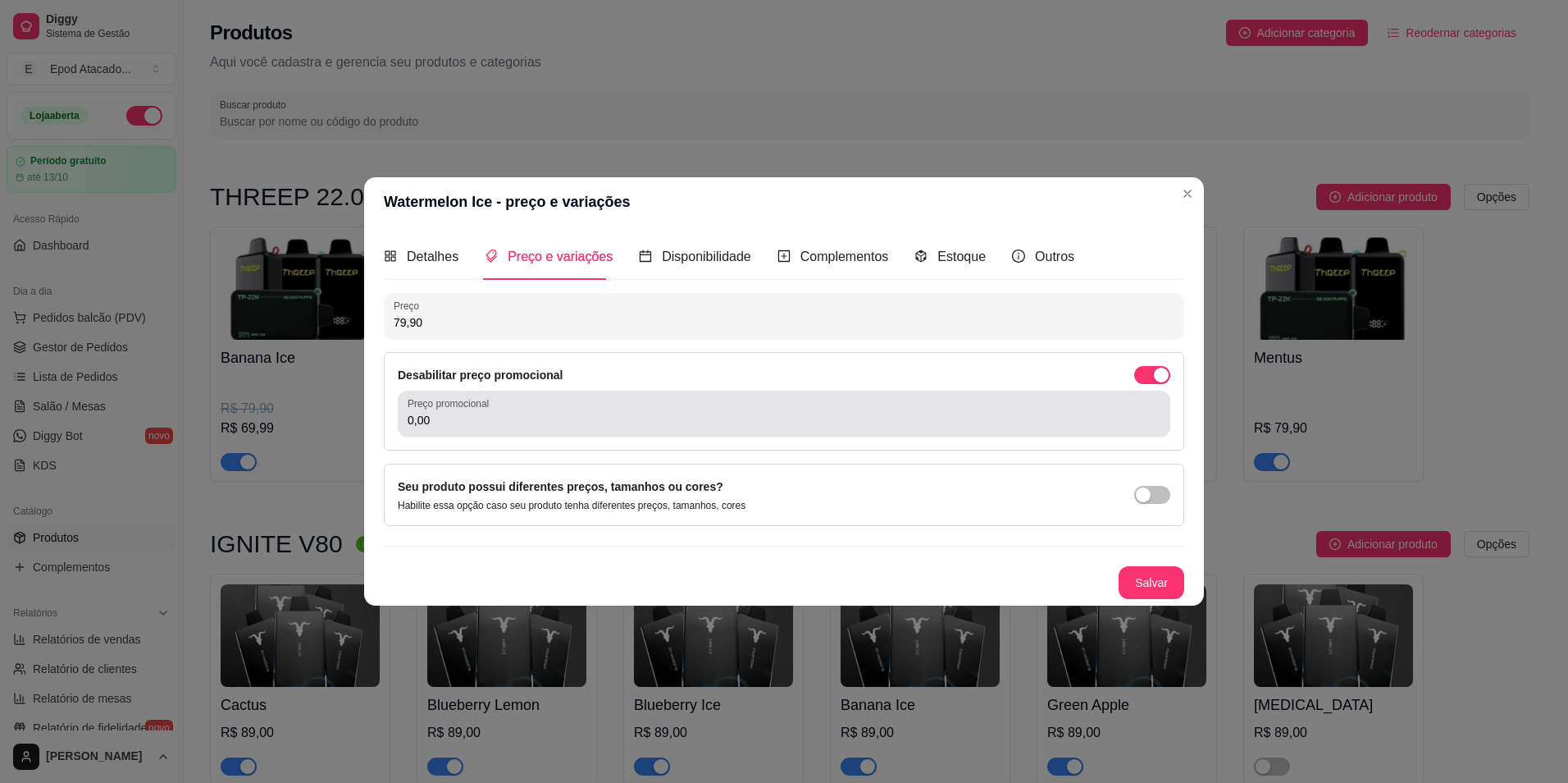
click at [949, 416] on input "0,00" at bounding box center [784, 420] width 753 height 16
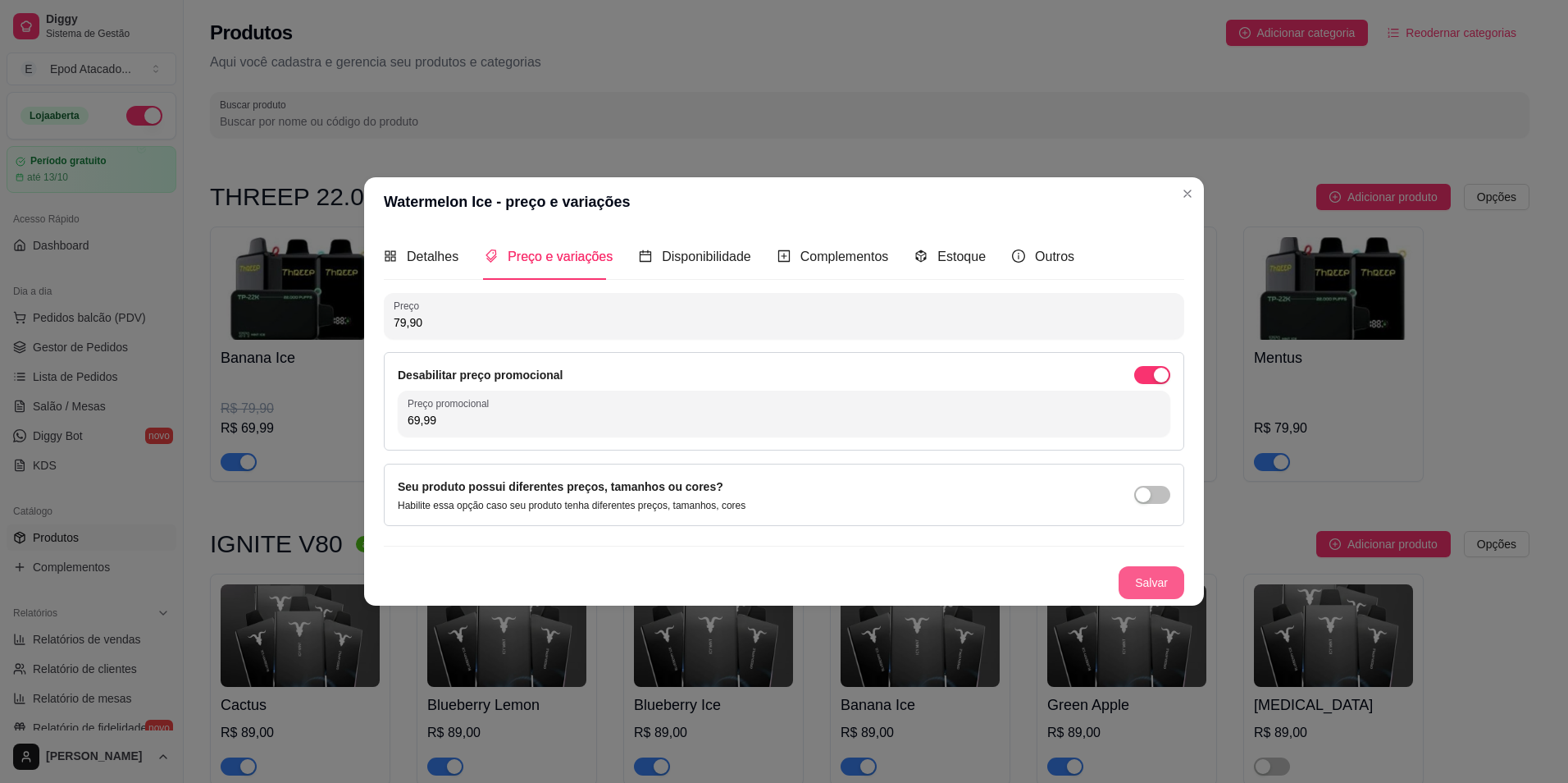
type input "69,99"
click at [1158, 585] on button "Salvar" at bounding box center [1152, 582] width 66 height 33
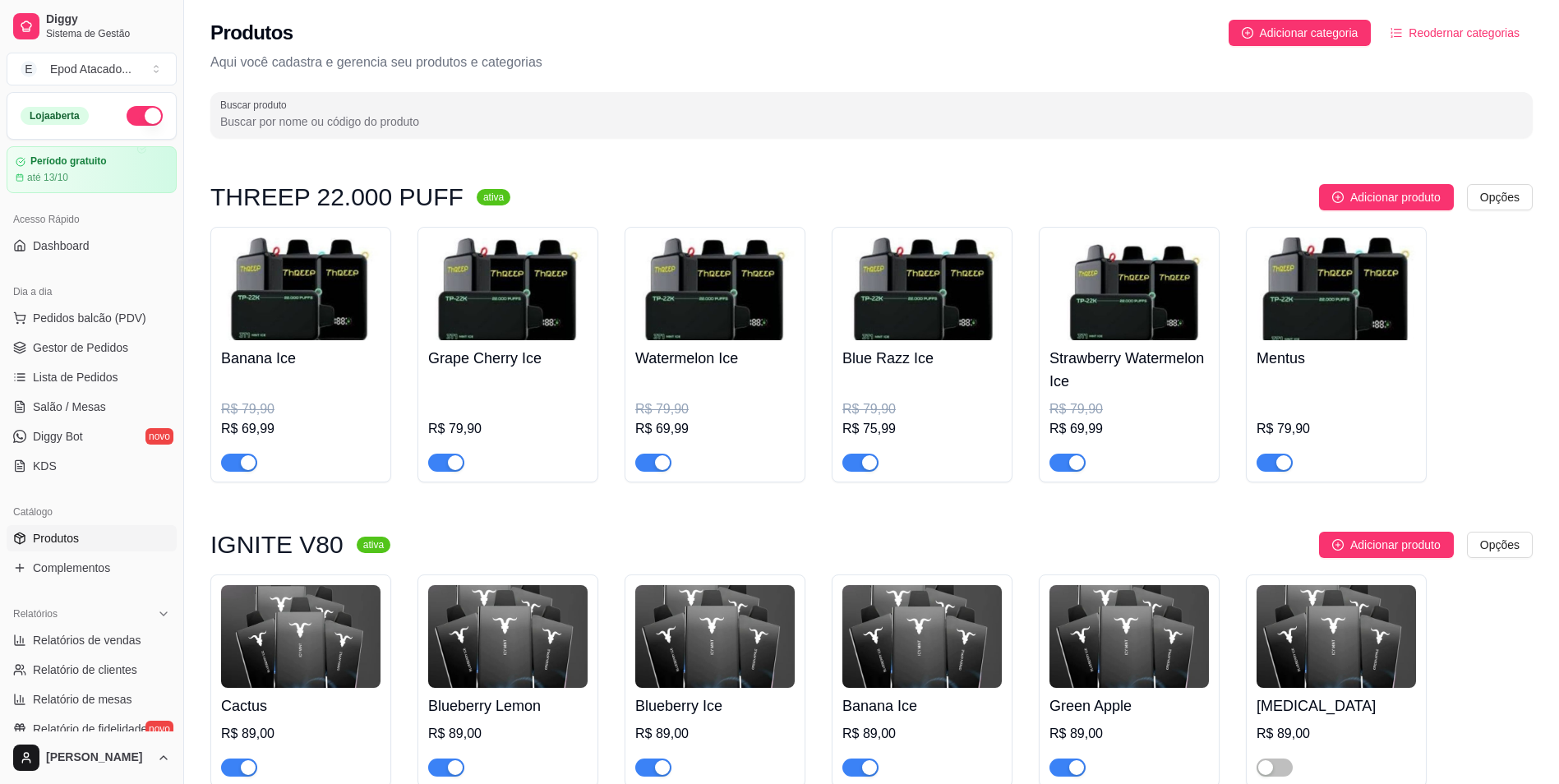
click at [496, 315] on img at bounding box center [508, 289] width 159 height 103
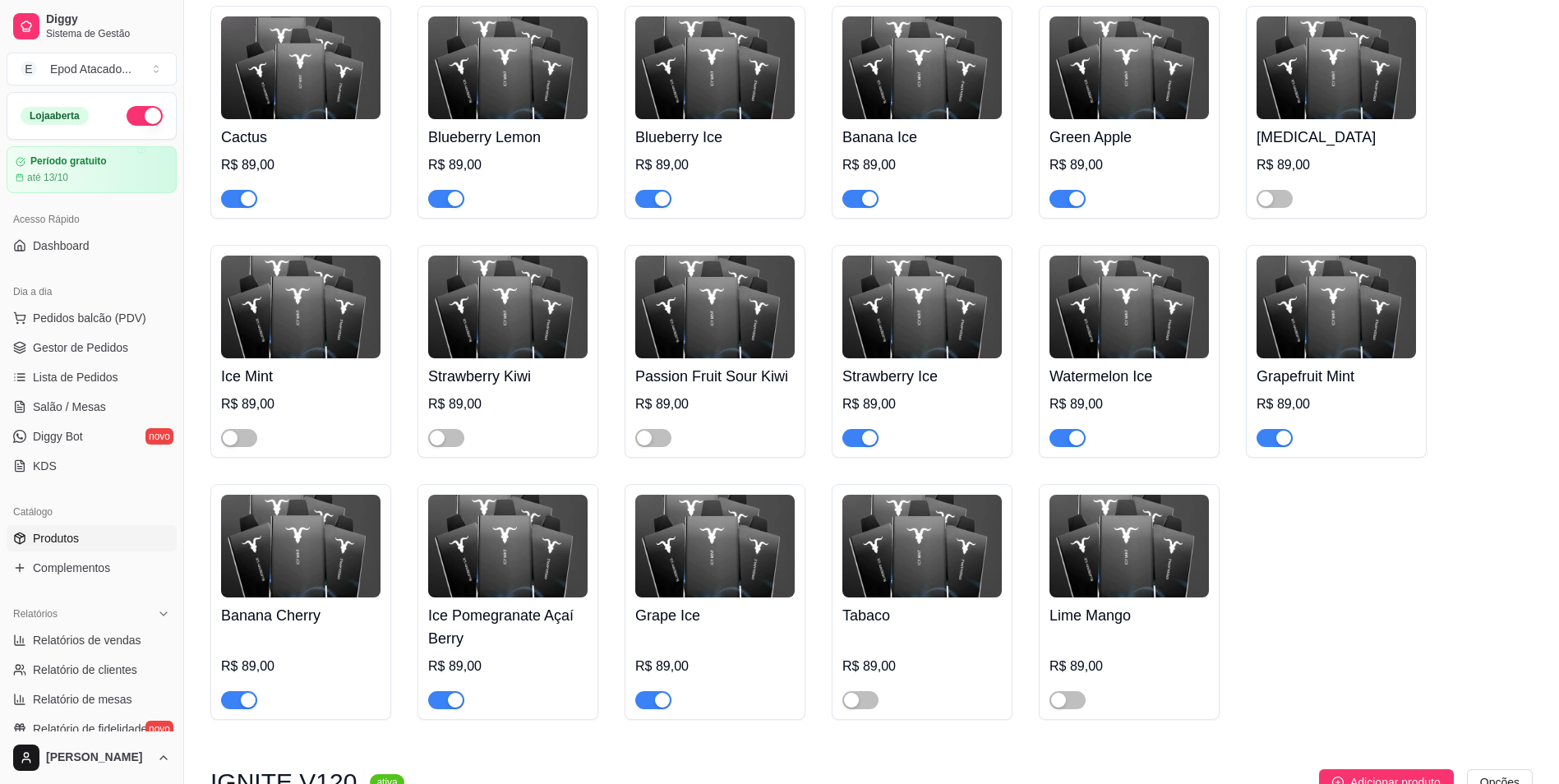
scroll to position [575, 0]
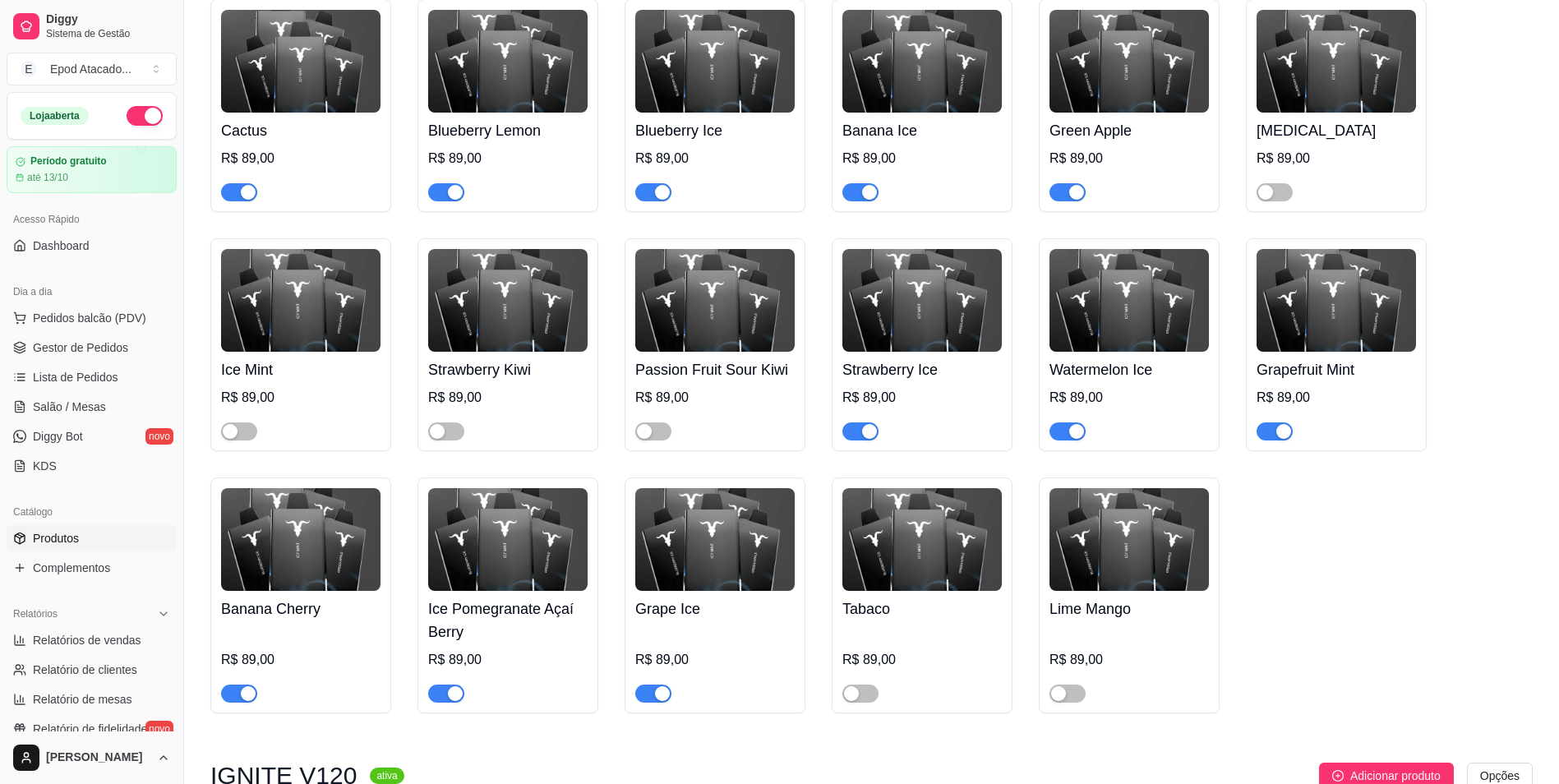
click at [656, 691] on div "button" at bounding box center [662, 693] width 15 height 15
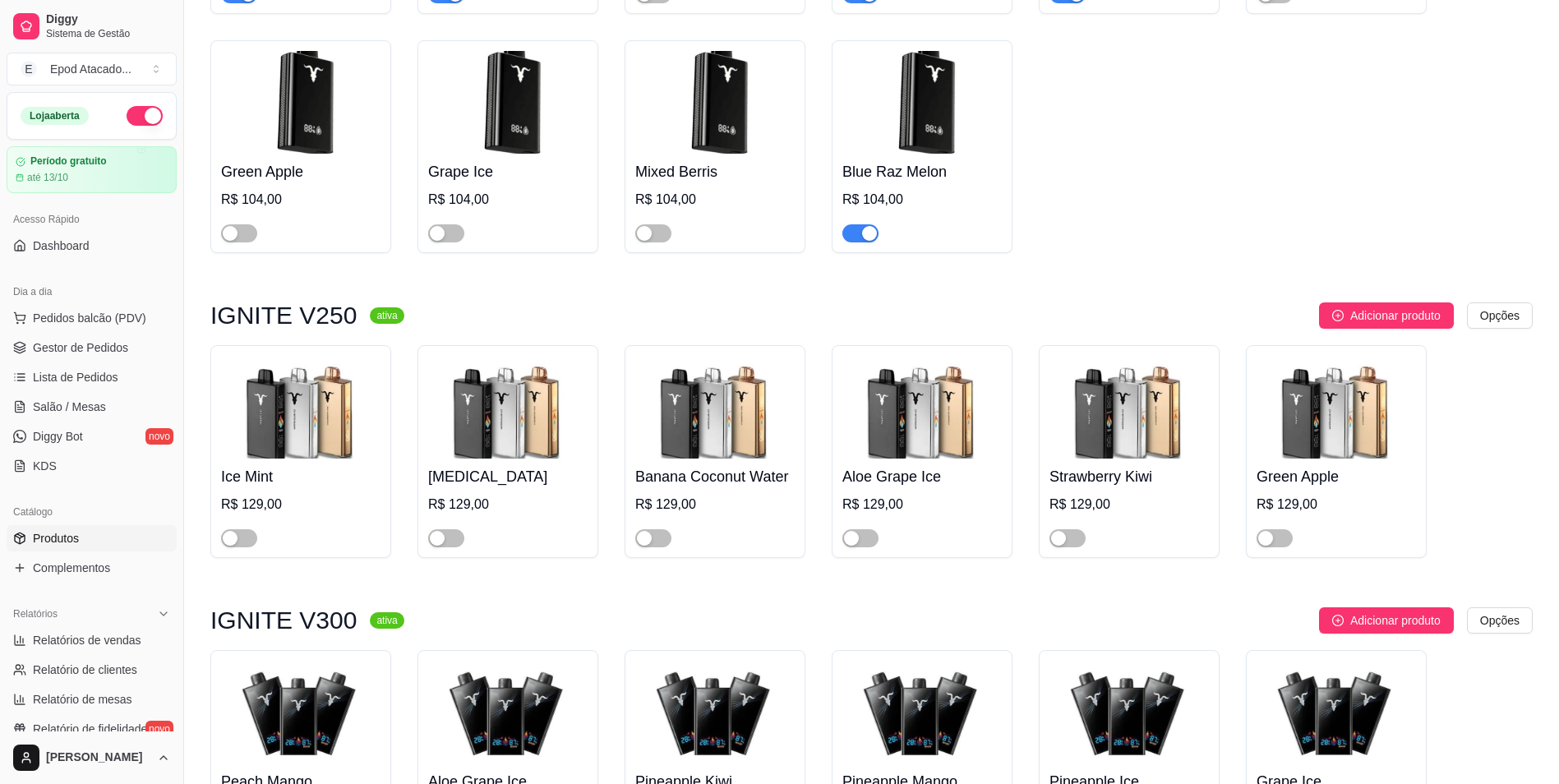
scroll to position [1561, 0]
